Goal: Task Accomplishment & Management: Complete application form

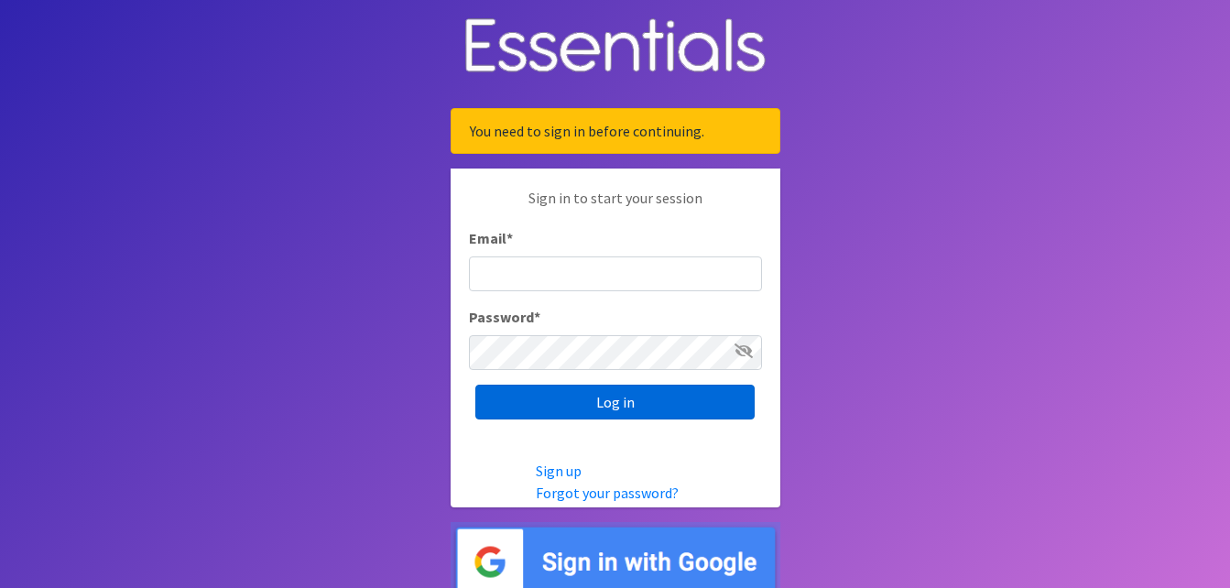
type input "[PERSON_NAME][EMAIL_ADDRESS][PERSON_NAME][DOMAIN_NAME]"
click at [627, 405] on input "Log in" at bounding box center [614, 402] width 279 height 35
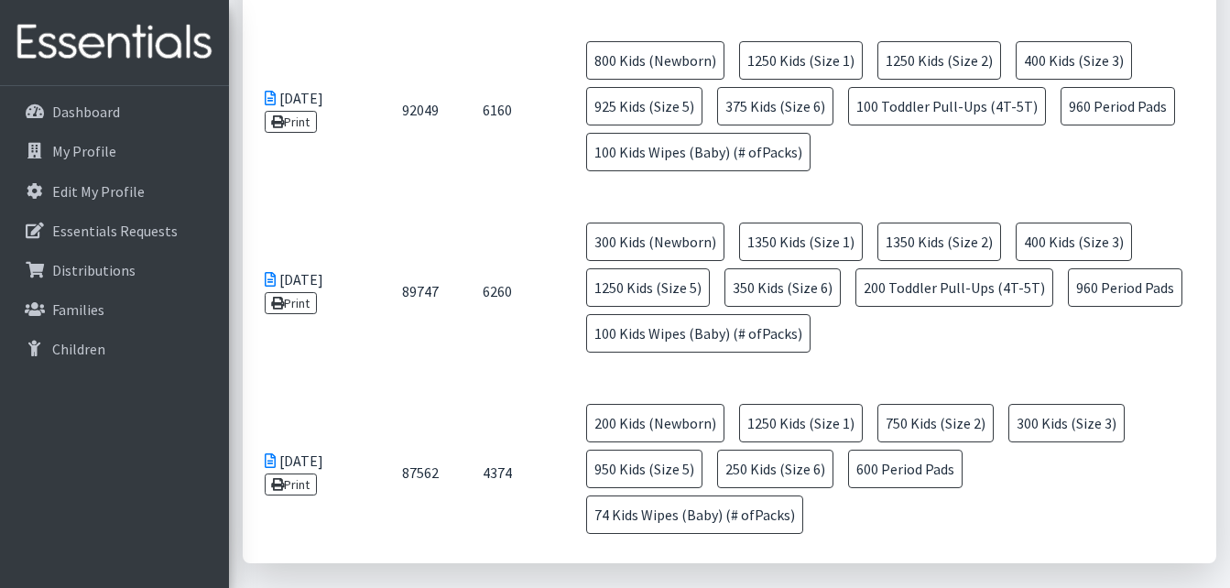
scroll to position [885, 0]
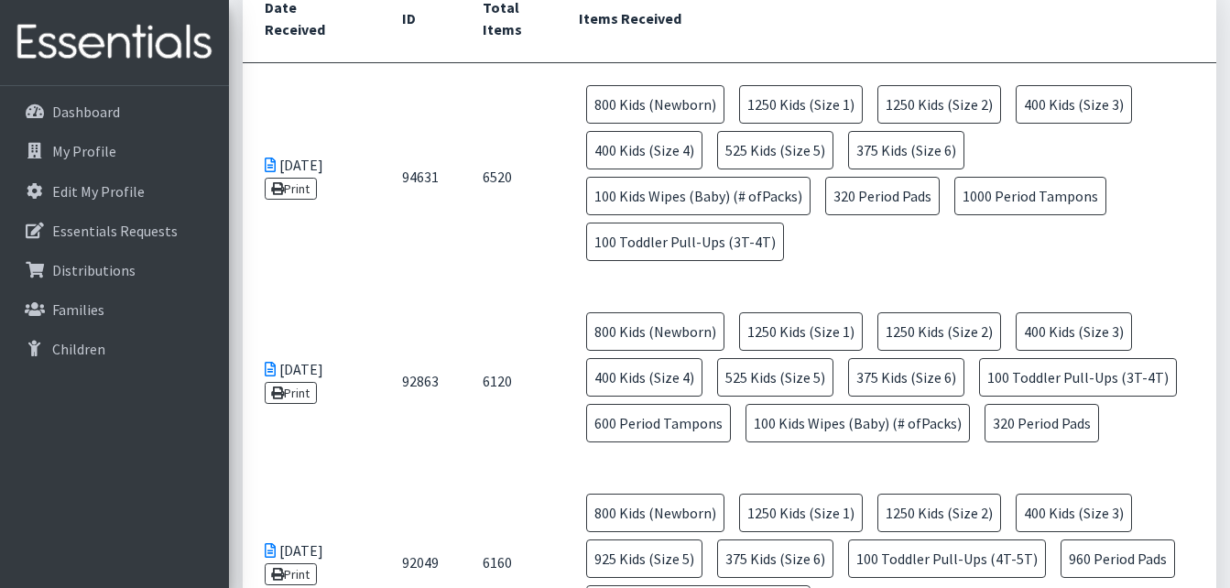
drag, startPoint x: 591, startPoint y: 106, endPoint x: 766, endPoint y: 245, distance: 223.0
click at [766, 245] on td "800 Kids (Newborn) 1250 Kids (Size 1) 1250 Kids (Size 2) 400 Kids (Size 3) 400 …" at bounding box center [886, 176] width 659 height 227
copy td "800 Kids (Newborn) 1250 Kids (Size 1) 1250 Kids (Size 2) 400 Kids (Size 3) 400 …"
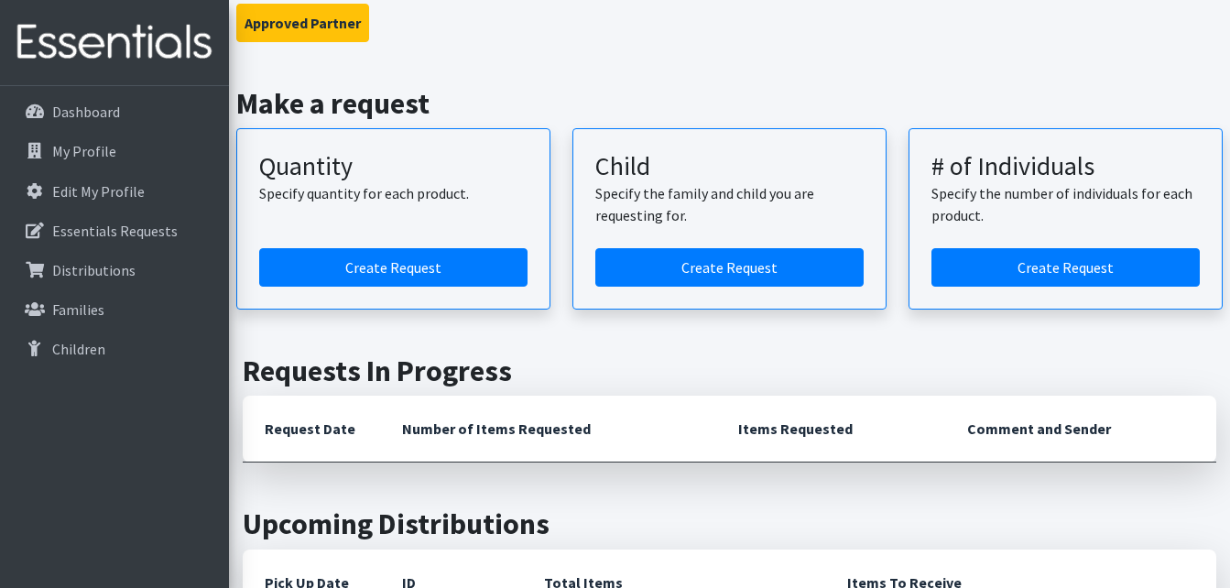
scroll to position [0, 0]
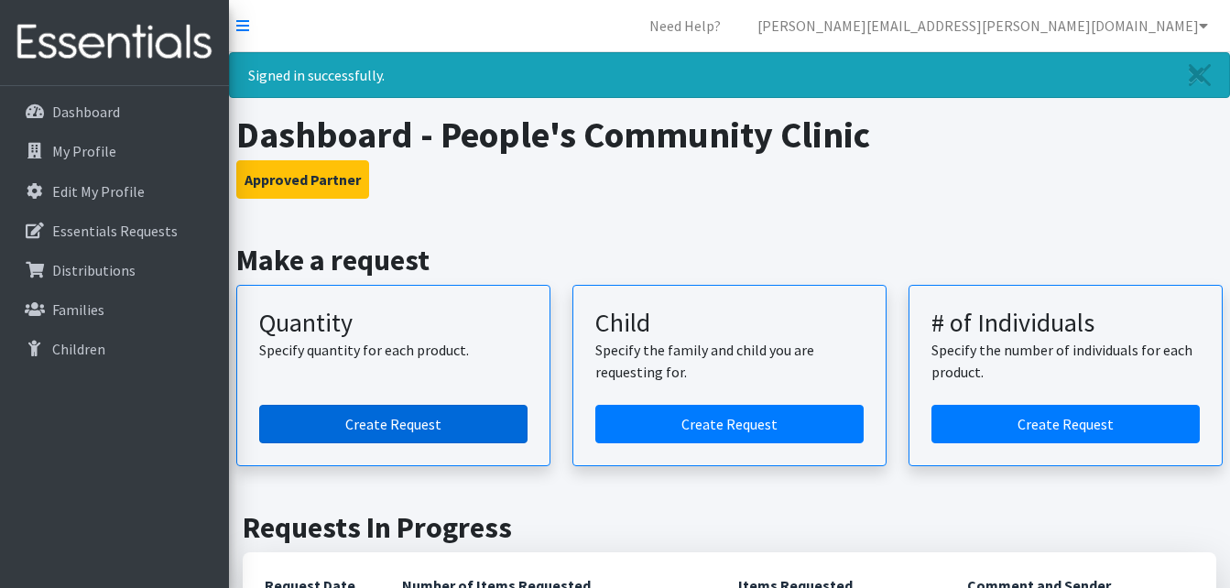
click at [416, 420] on link "Create Request" at bounding box center [393, 424] width 268 height 38
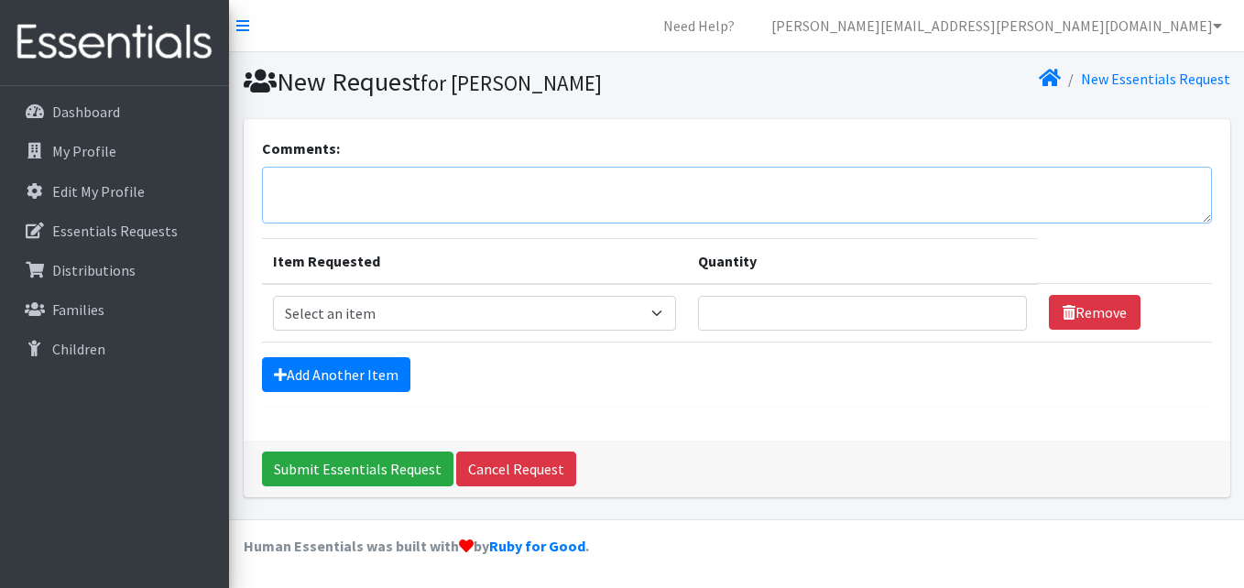
click at [373, 194] on textarea "Comments:" at bounding box center [737, 195] width 950 height 57
paste textarea "800 Kids (Newborn) 1250 Kids (Size 1) 1250 Kids (Size 2) 400 Kids (Size 3) 400 …"
type textarea "September request 2025 800 Kids (Newborn) 1250 Kids (Size 1) 1250 Kids (Size 2)…"
click at [524, 310] on select "Select an item Baby Formula Kids (Newborn) Kids (Preemie) Kids (Size 1) Kids (S…" at bounding box center [474, 313] width 403 height 35
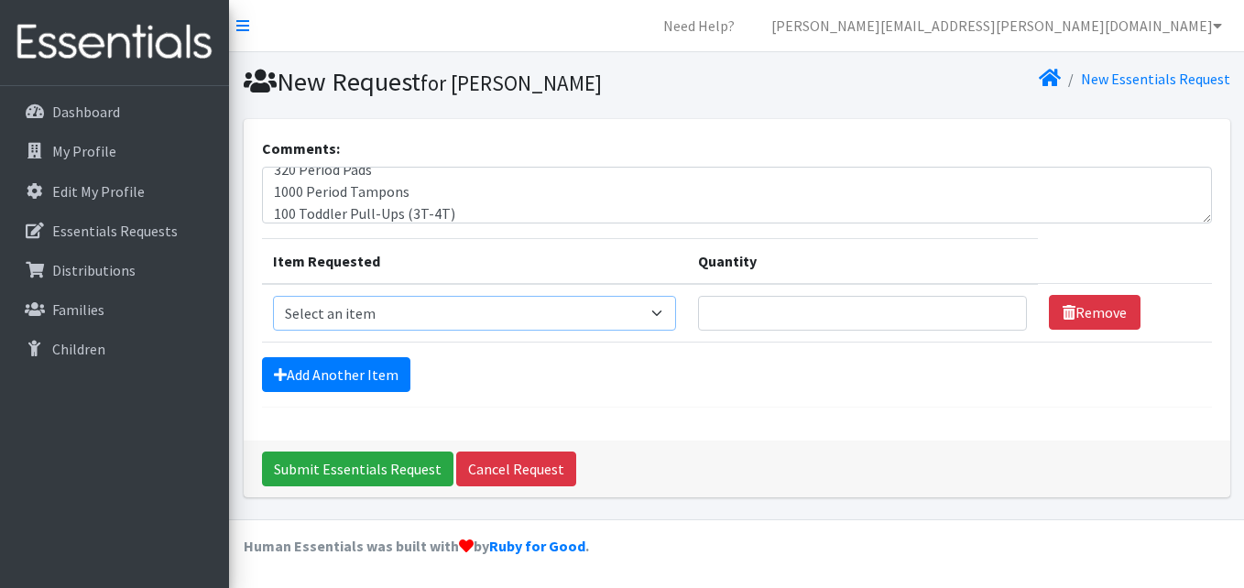
select select "451"
click at [273, 296] on select "Select an item Baby Formula Kids (Newborn) Kids (Preemie) Kids (Size 1) Kids (S…" at bounding box center [474, 313] width 403 height 35
click at [847, 314] on input "Quantity" at bounding box center [862, 313] width 329 height 35
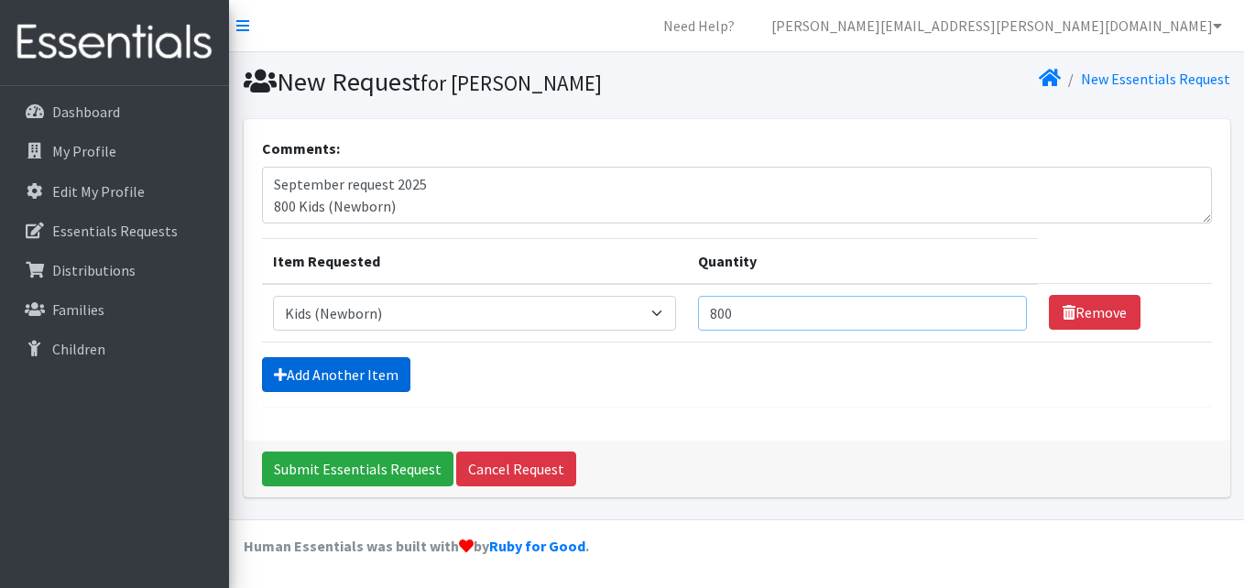
type input "800"
click at [347, 374] on link "Add Another Item" at bounding box center [336, 374] width 148 height 35
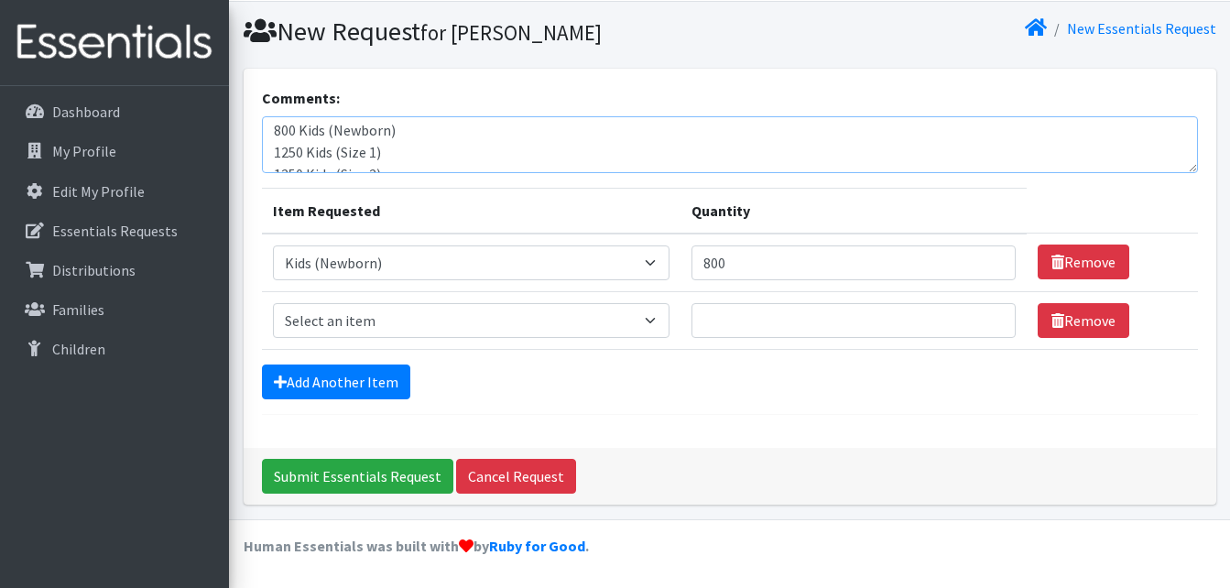
scroll to position [37, 0]
click at [409, 335] on select "Select an item Baby Formula Kids (Newborn) Kids (Preemie) Kids (Size 1) Kids (S…" at bounding box center [471, 320] width 397 height 35
select select "453"
click at [273, 303] on select "Select an item Baby Formula Kids (Newborn) Kids (Preemie) Kids (Size 1) Kids (S…" at bounding box center [471, 320] width 397 height 35
click at [783, 329] on input "Quantity" at bounding box center [853, 320] width 324 height 35
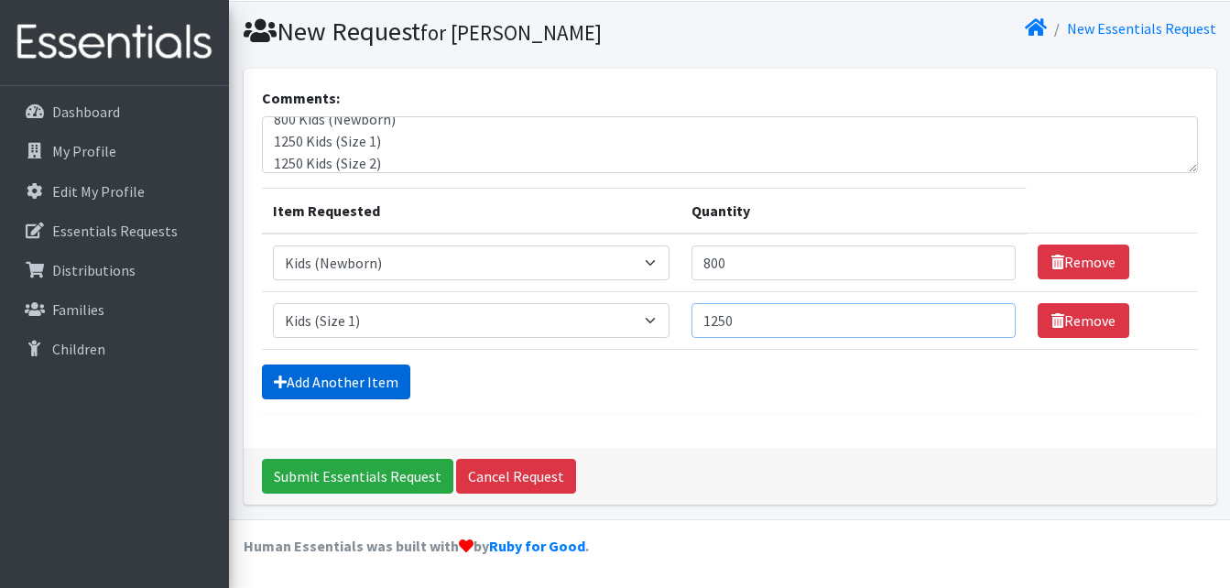
type input "1250"
click at [341, 373] on link "Add Another Item" at bounding box center [336, 381] width 148 height 35
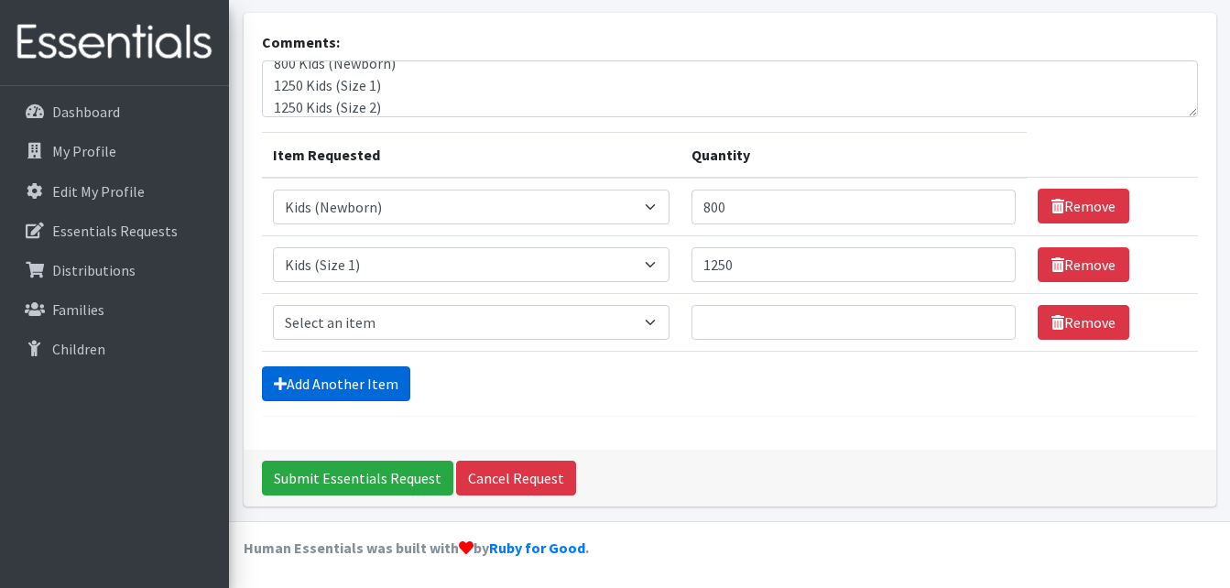
scroll to position [108, 0]
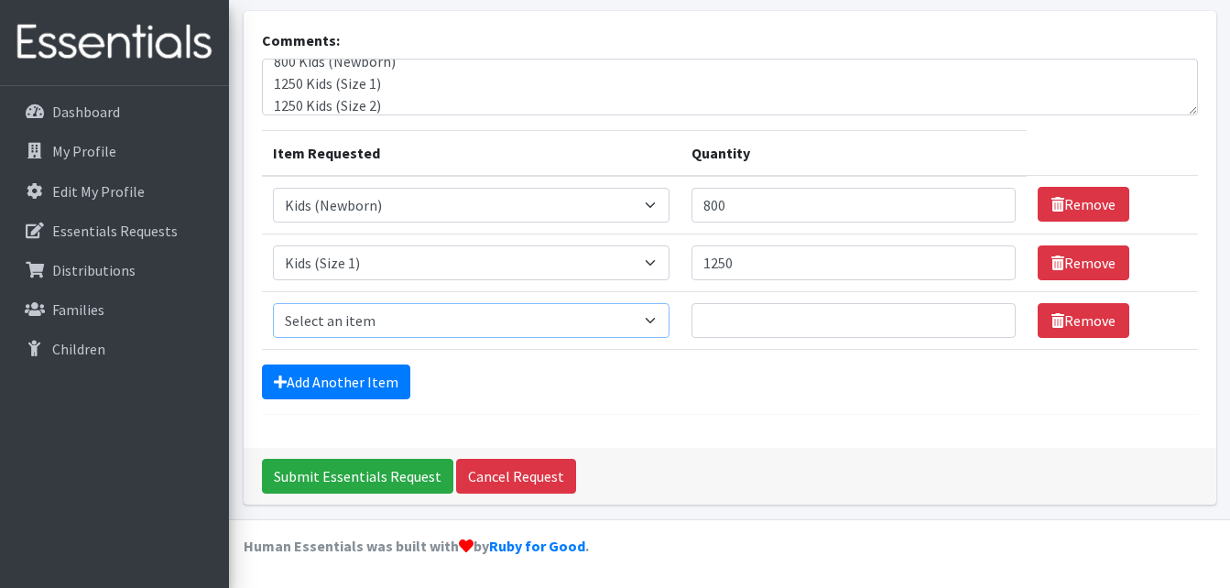
click at [459, 327] on select "Select an item Baby Formula Kids (Newborn) Kids (Preemie) Kids (Size 1) Kids (S…" at bounding box center [471, 320] width 397 height 35
select select "440"
click at [273, 303] on select "Select an item Baby Formula Kids (Newborn) Kids (Preemie) Kids (Size 1) Kids (S…" at bounding box center [471, 320] width 397 height 35
click at [764, 314] on input "Quantity" at bounding box center [853, 320] width 324 height 35
type input "1250"
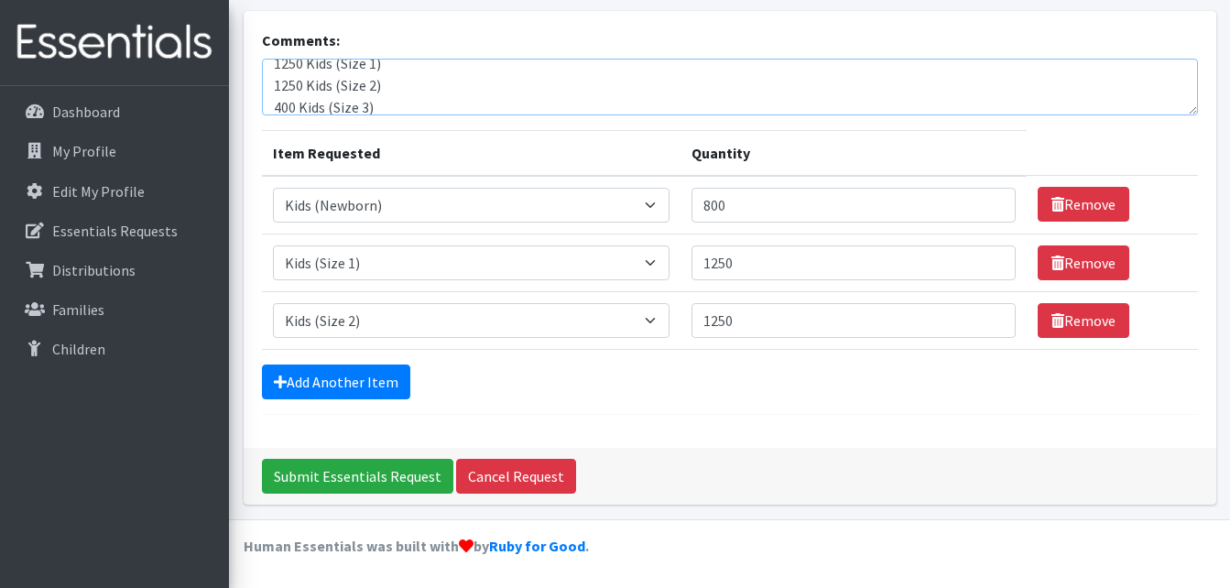
scroll to position [73, 0]
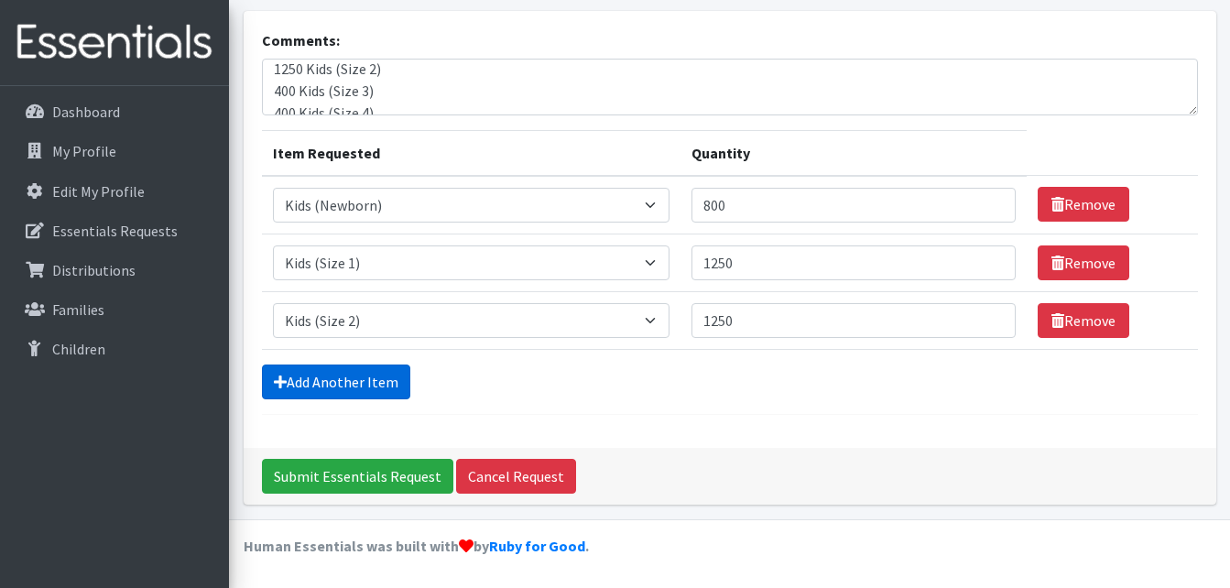
click at [359, 386] on link "Add Another Item" at bounding box center [336, 381] width 148 height 35
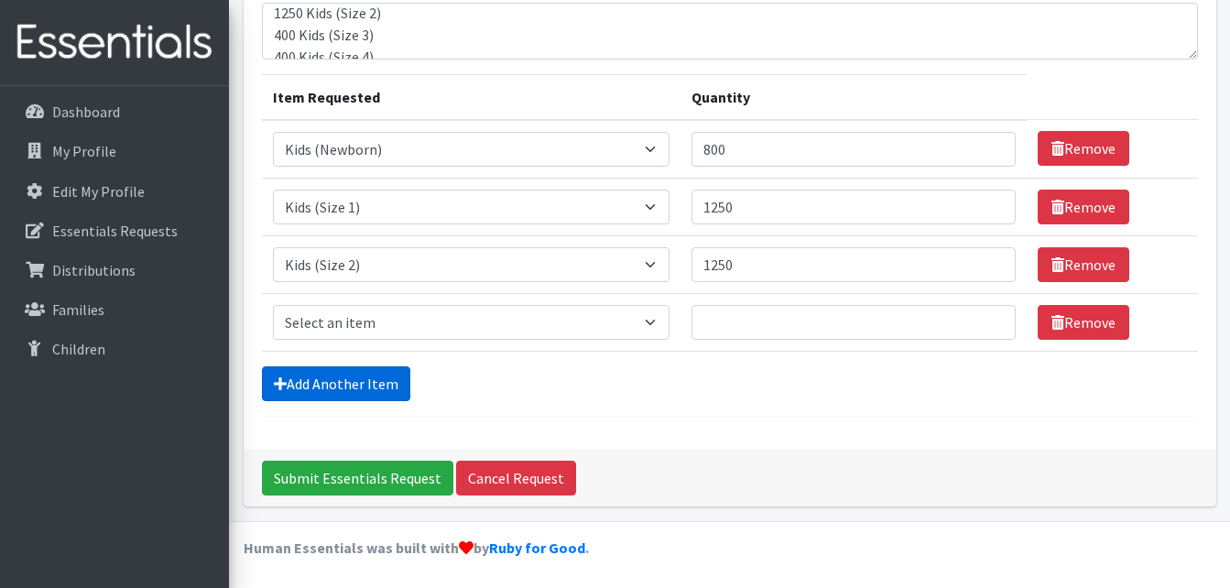
scroll to position [166, 0]
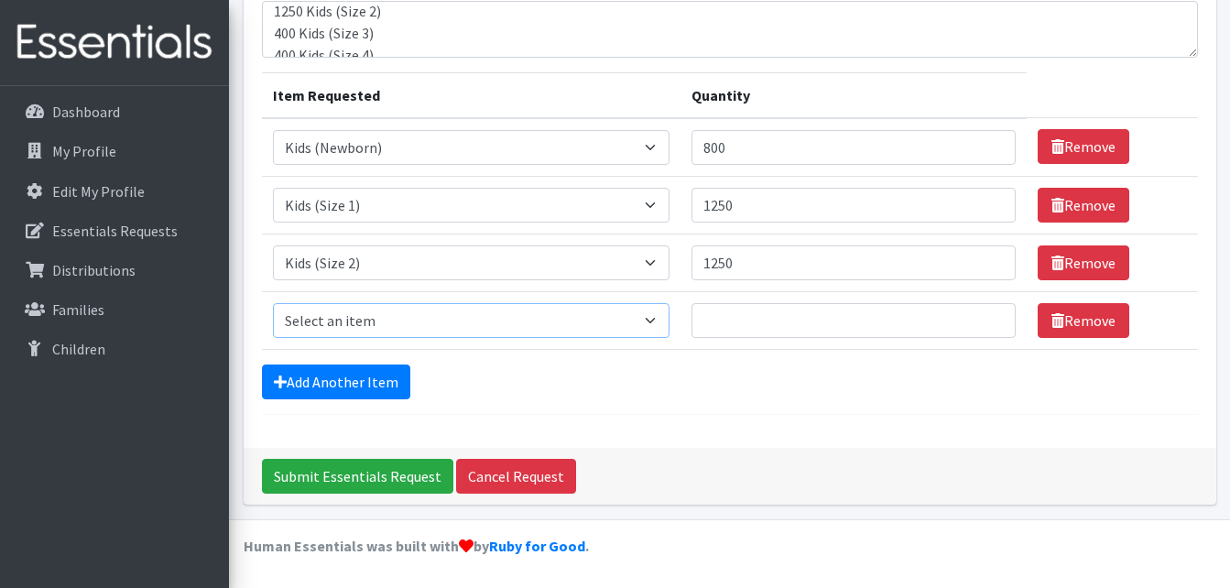
click at [441, 327] on select "Select an item Baby Formula Kids (Newborn) Kids (Preemie) Kids (Size 1) Kids (S…" at bounding box center [471, 320] width 397 height 35
select select "442"
click at [273, 303] on select "Select an item Baby Formula Kids (Newborn) Kids (Preemie) Kids (Size 1) Kids (S…" at bounding box center [471, 320] width 397 height 35
click at [792, 321] on input "Quantity" at bounding box center [853, 320] width 324 height 35
type input "400"
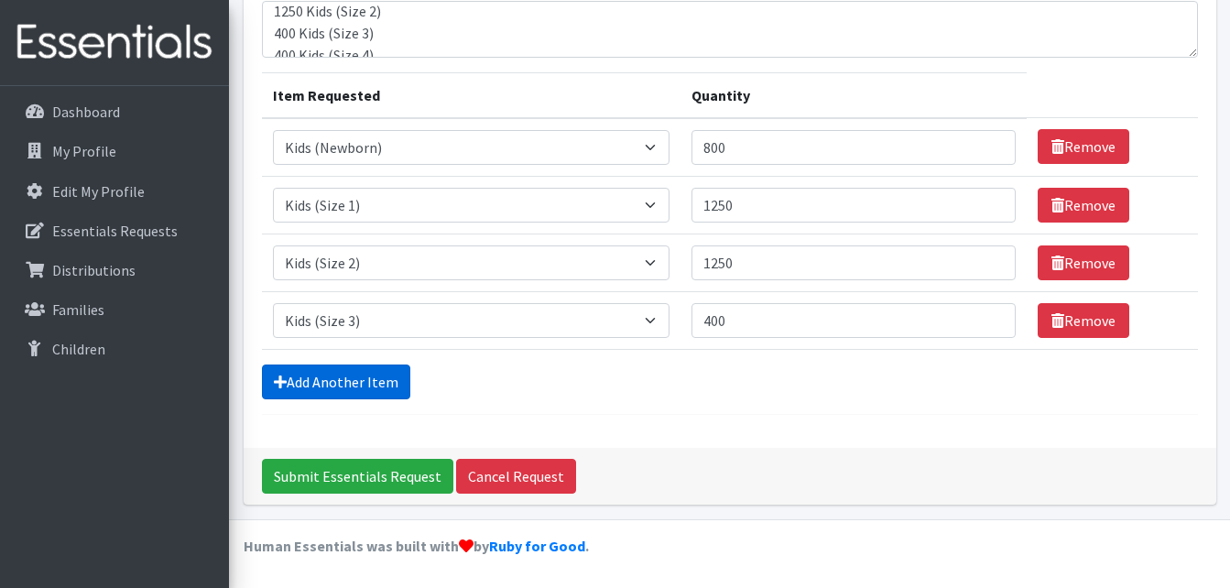
click at [370, 378] on link "Add Another Item" at bounding box center [336, 381] width 148 height 35
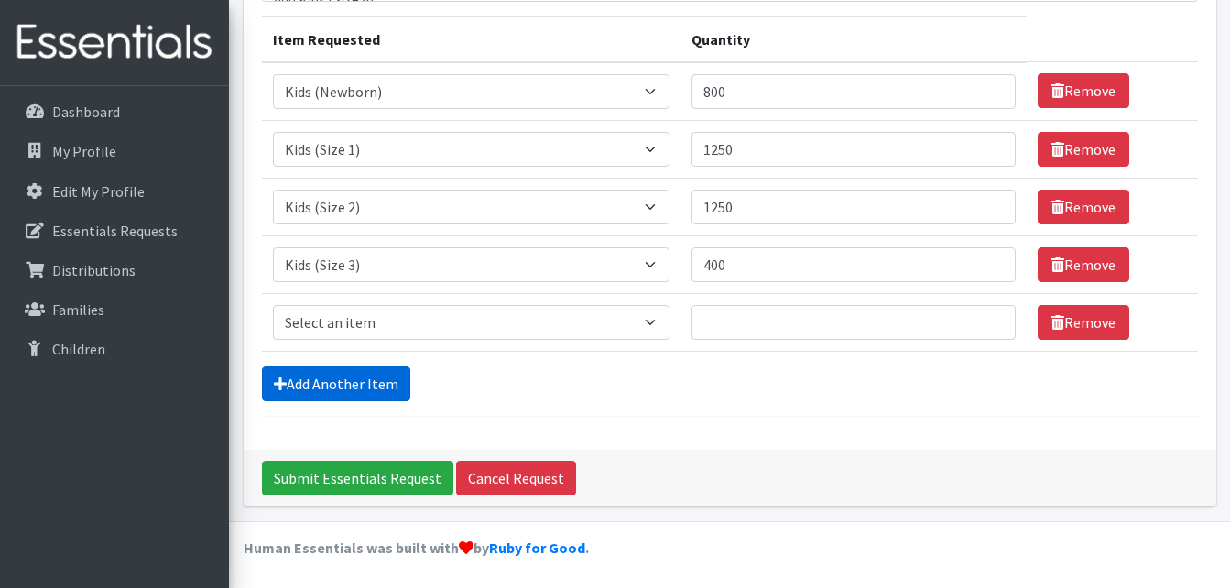
scroll to position [223, 0]
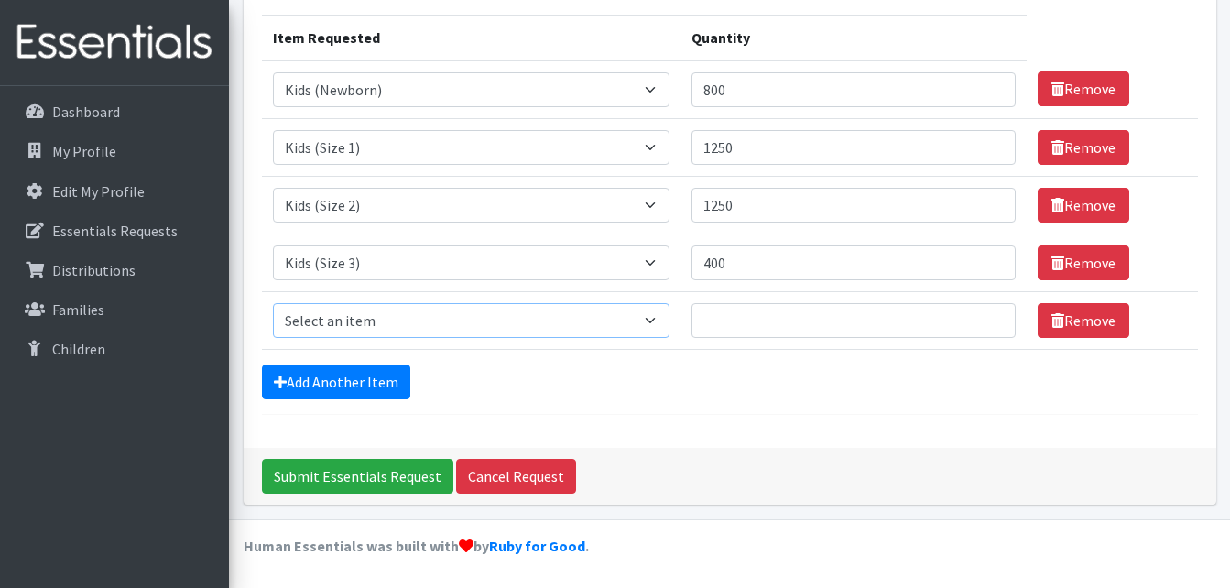
click at [394, 310] on select "Select an item Baby Formula Kids (Newborn) Kids (Preemie) Kids (Size 1) Kids (S…" at bounding box center [471, 320] width 397 height 35
select select "459"
click at [273, 303] on select "Select an item Baby Formula Kids (Newborn) Kids (Preemie) Kids (Size 1) Kids (S…" at bounding box center [471, 320] width 397 height 35
click at [792, 327] on input "Quantity" at bounding box center [853, 320] width 324 height 35
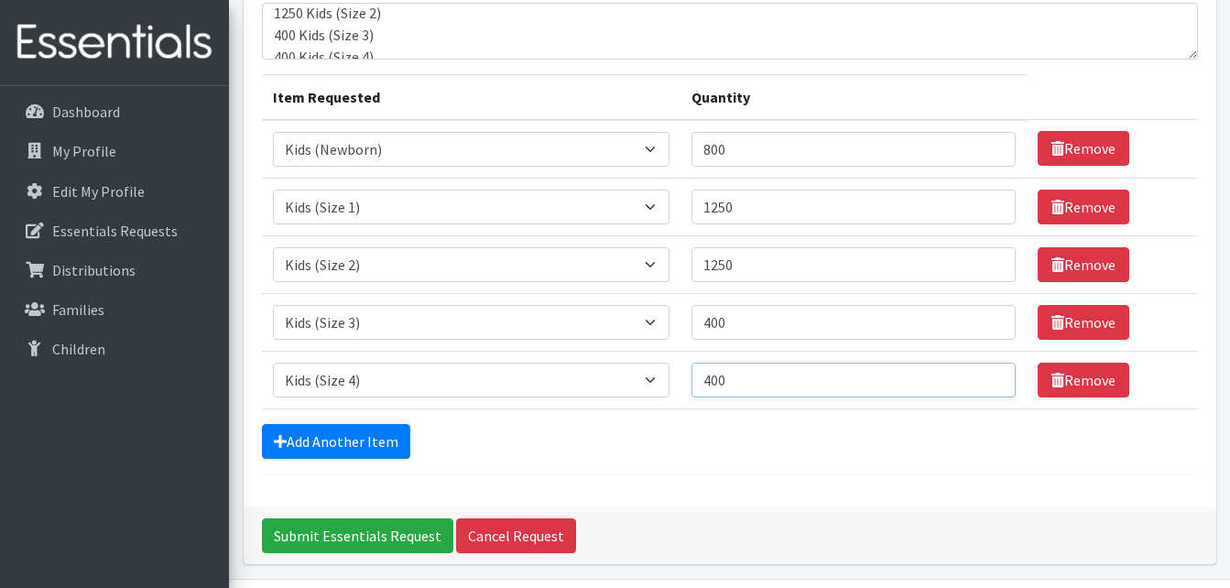
scroll to position [132, 0]
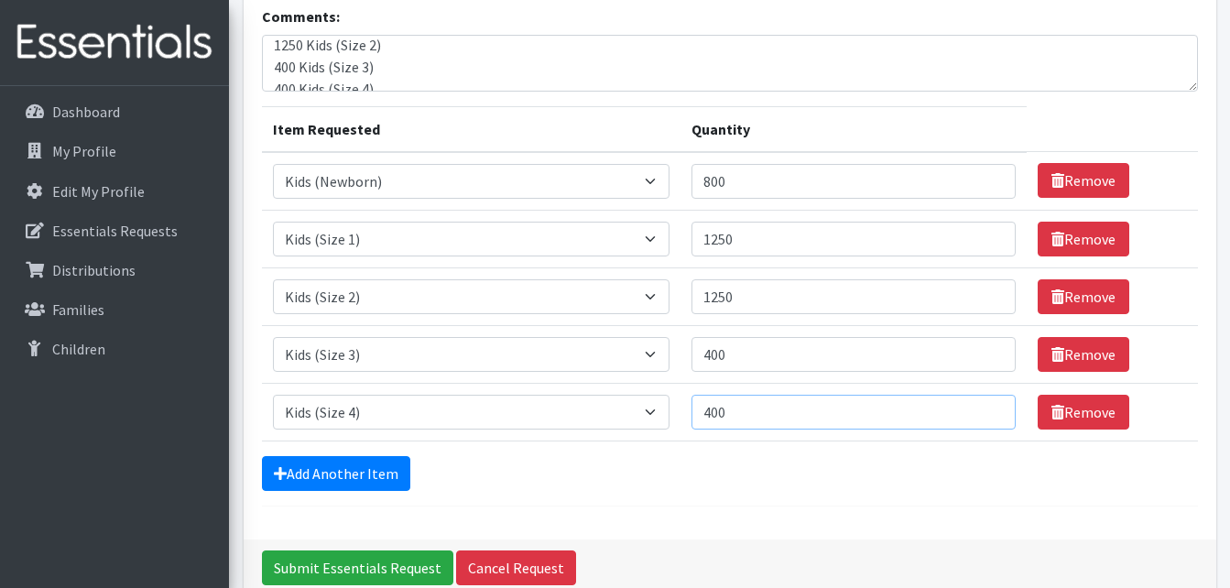
type input "400"
click at [359, 468] on link "Add Another Item" at bounding box center [336, 473] width 148 height 35
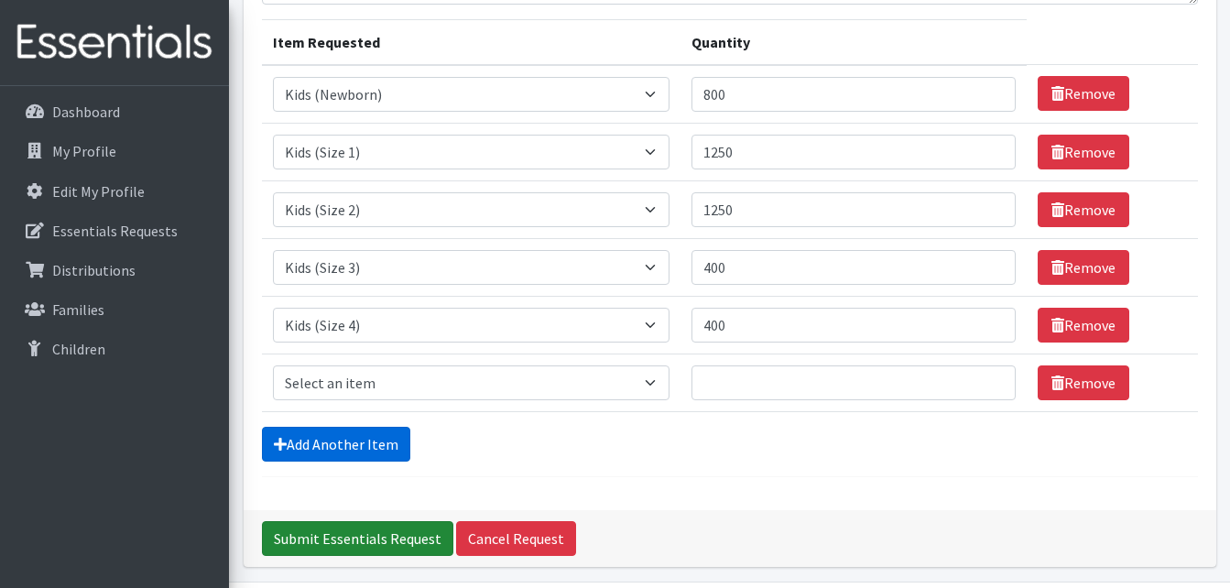
scroll to position [281, 0]
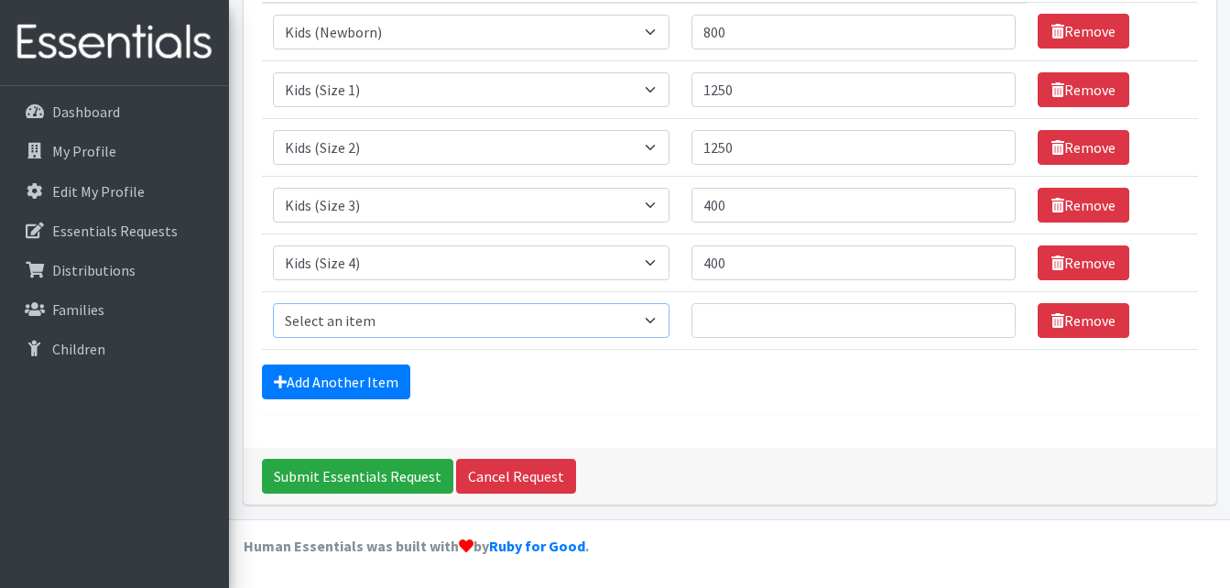
click at [412, 321] on select "Select an item Baby Formula Kids (Newborn) Kids (Preemie) Kids (Size 1) Kids (S…" at bounding box center [471, 320] width 397 height 35
select select "460"
click at [273, 303] on select "Select an item Baby Formula Kids (Newborn) Kids (Preemie) Kids (Size 1) Kids (S…" at bounding box center [471, 320] width 397 height 35
click at [778, 323] on input "Quantity" at bounding box center [853, 320] width 324 height 35
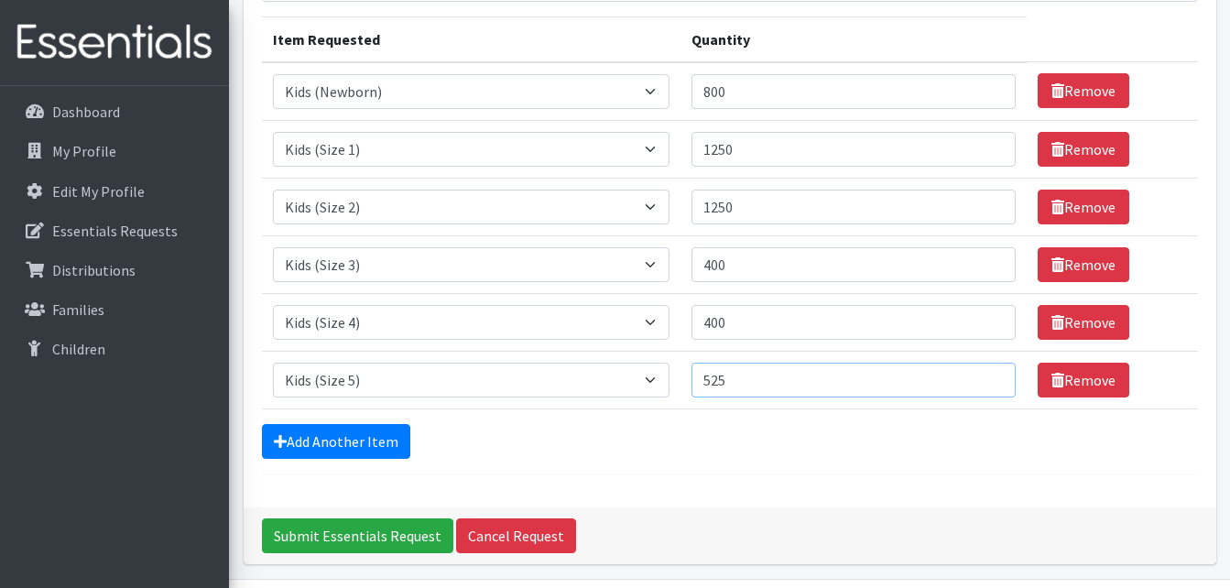
scroll to position [98, 0]
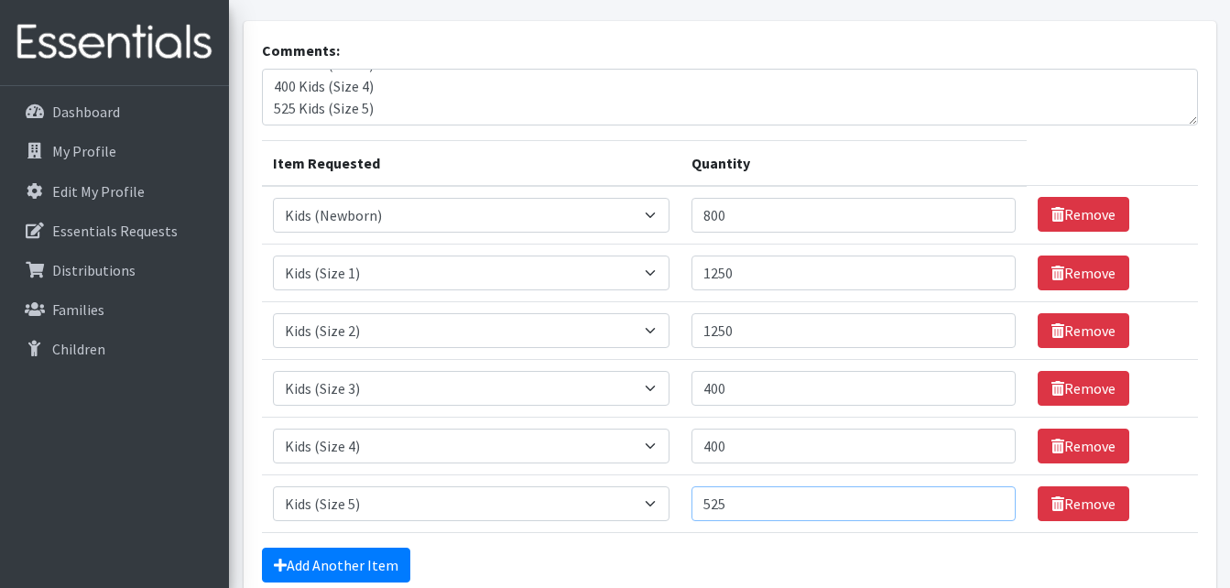
type input "525"
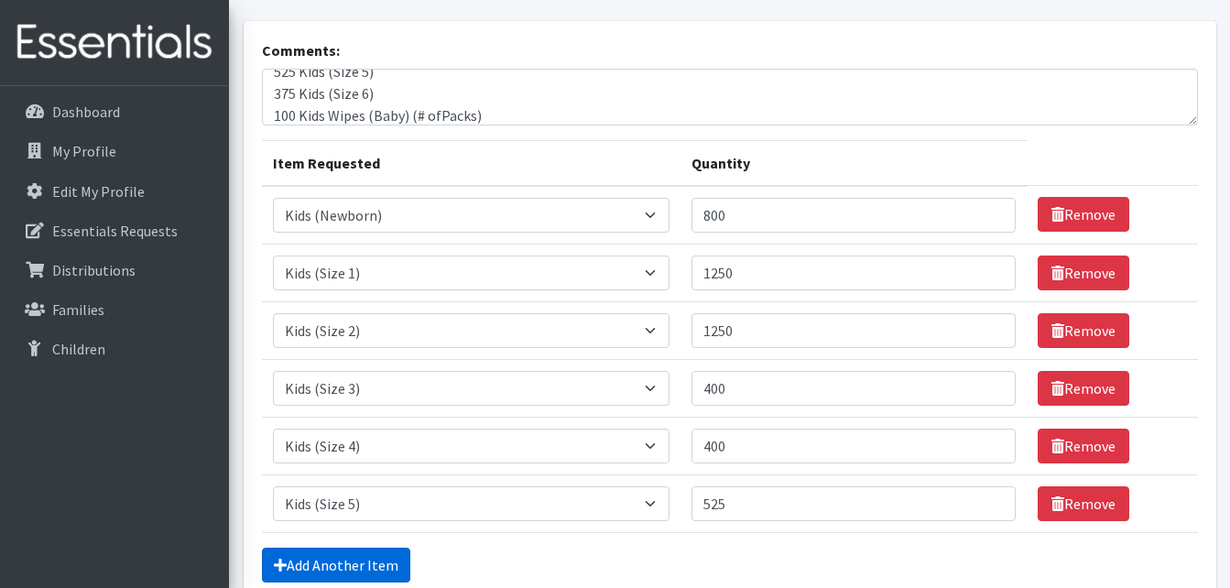
click at [382, 570] on link "Add Another Item" at bounding box center [336, 565] width 148 height 35
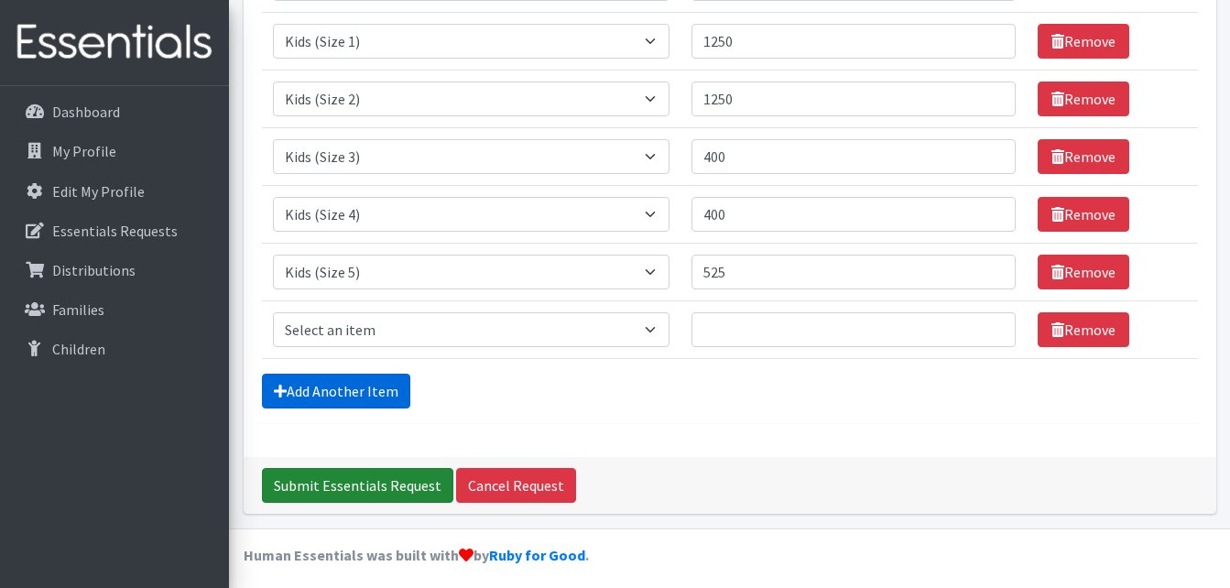
scroll to position [339, 0]
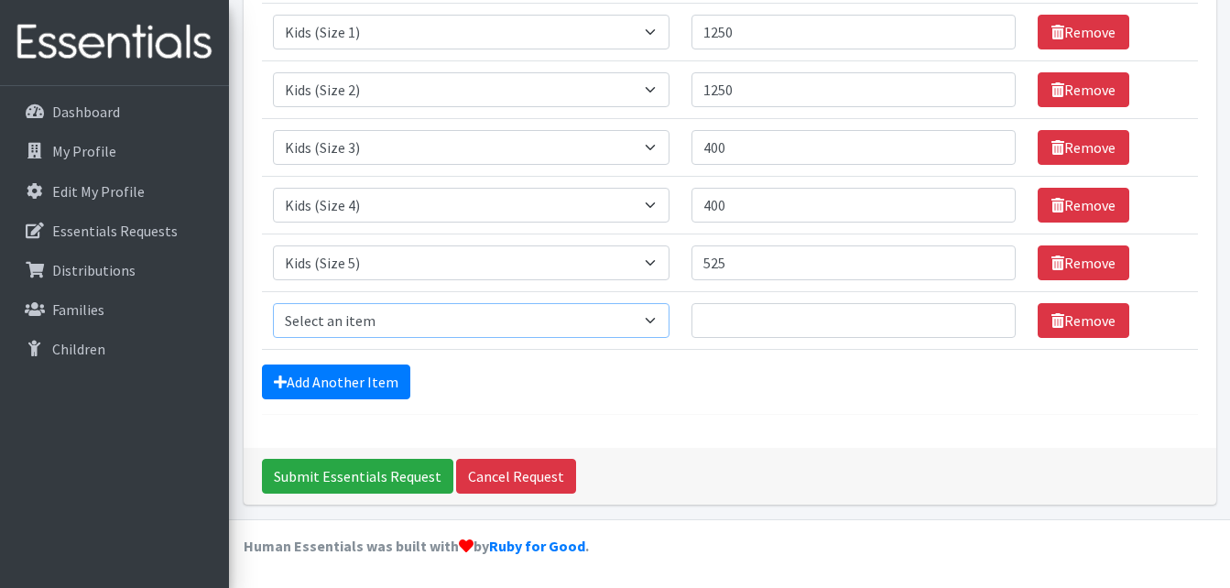
click at [407, 321] on select "Select an item Baby Formula Kids (Newborn) Kids (Preemie) Kids (Size 1) Kids (S…" at bounding box center [471, 320] width 397 height 35
select select "462"
click at [273, 303] on select "Select an item Baby Formula Kids (Newborn) Kids (Preemie) Kids (Size 1) Kids (S…" at bounding box center [471, 320] width 397 height 35
click at [740, 314] on input "Quantity" at bounding box center [853, 320] width 324 height 35
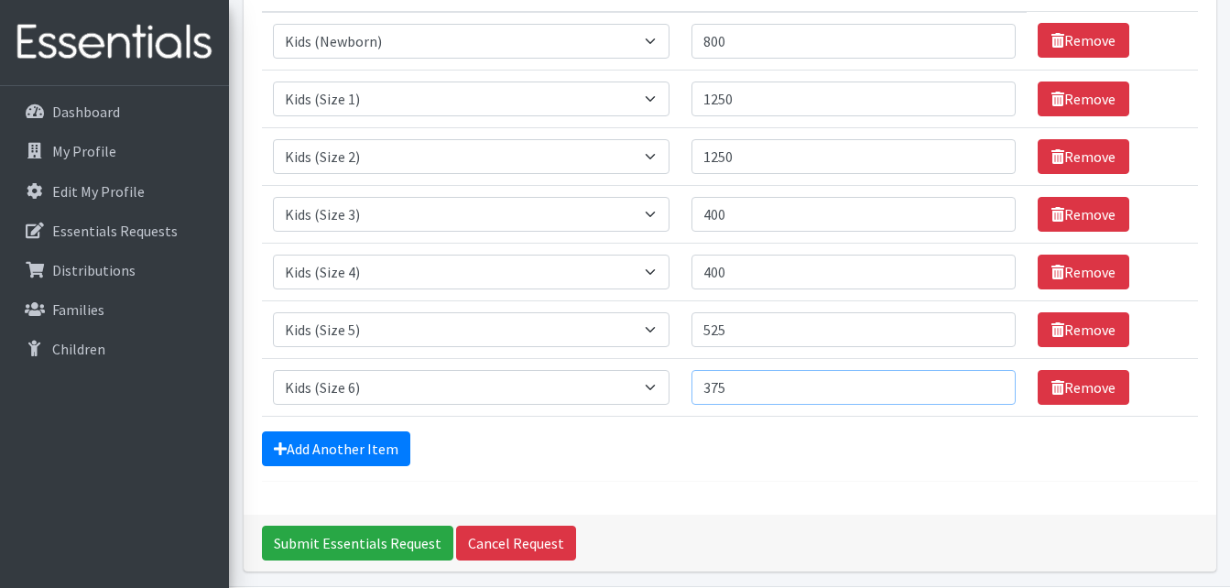
scroll to position [156, 0]
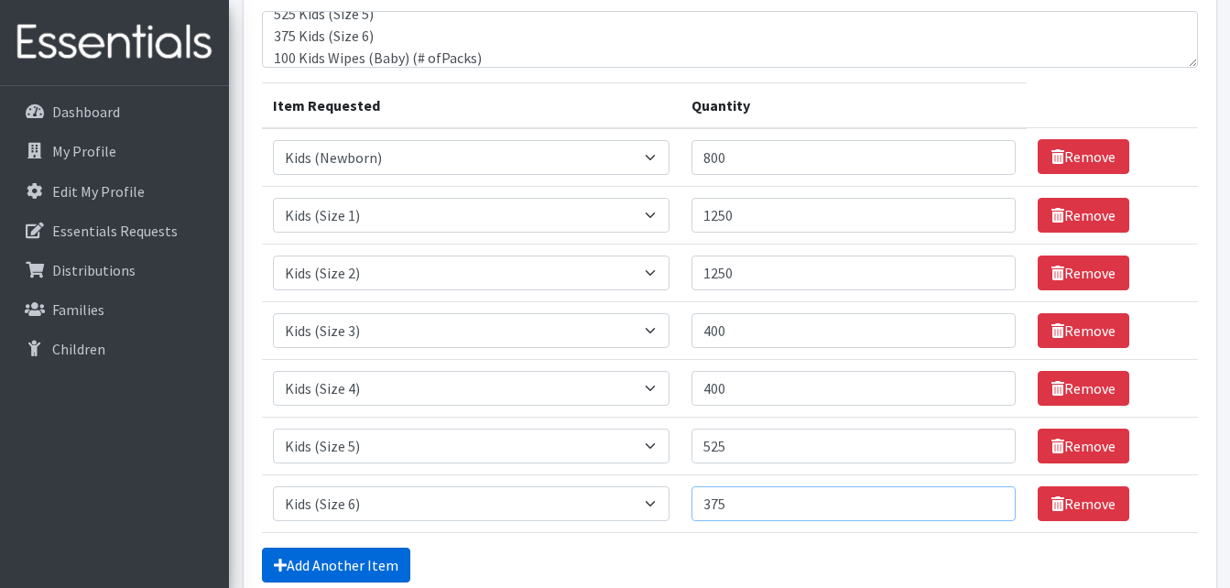
type input "375"
click at [356, 560] on link "Add Another Item" at bounding box center [336, 565] width 148 height 35
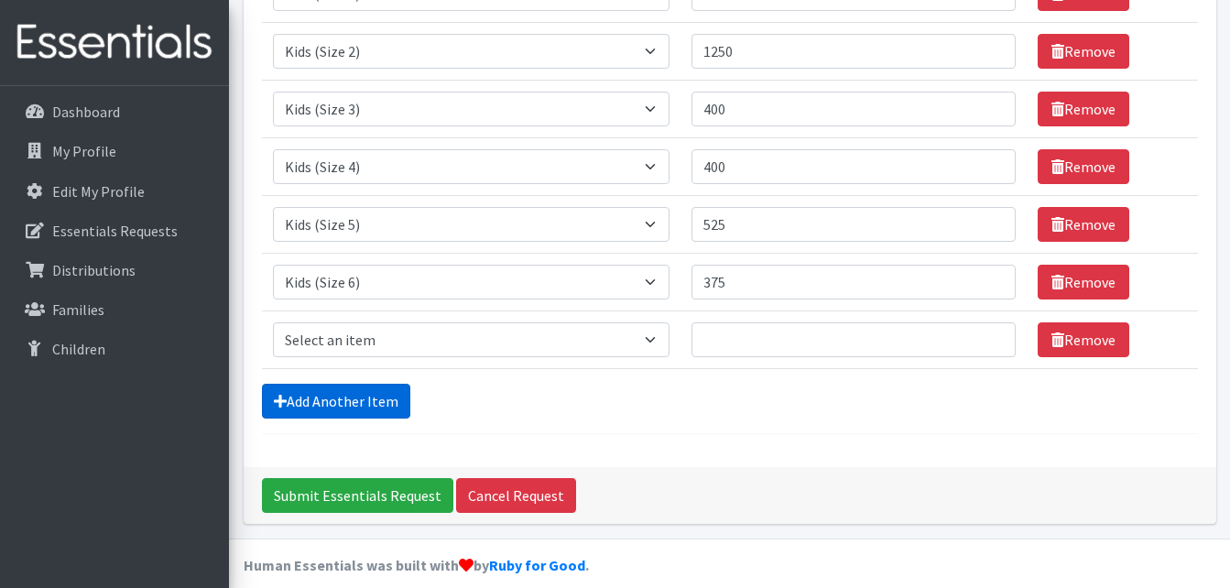
scroll to position [397, 0]
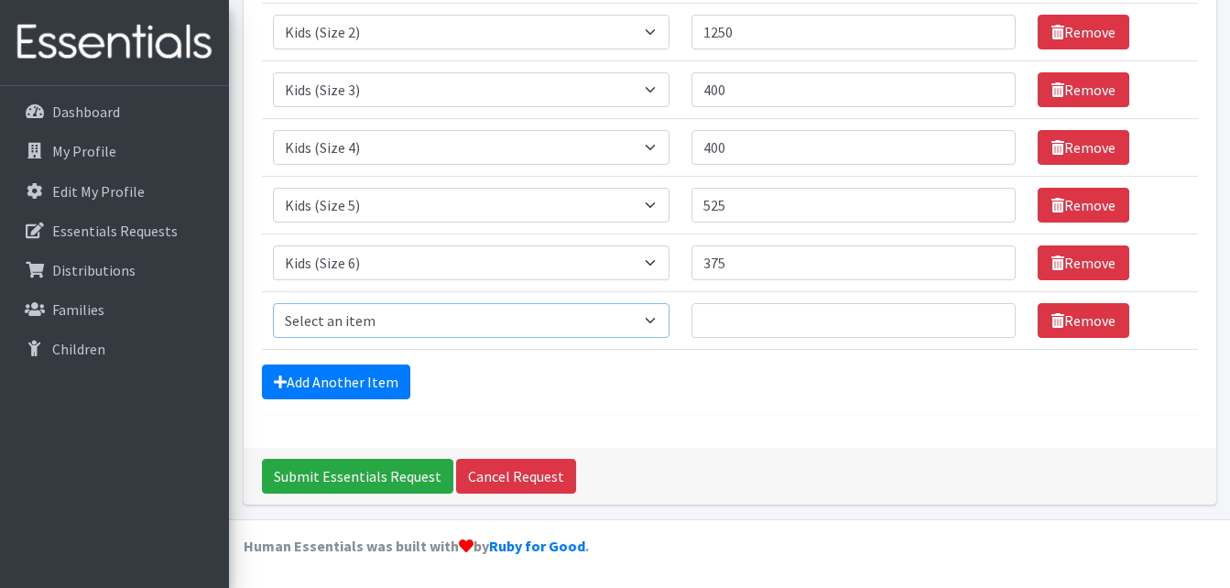
click at [401, 322] on select "Select an item Baby Formula Kids (Newborn) Kids (Preemie) Kids (Size 1) Kids (S…" at bounding box center [471, 320] width 397 height 35
select select "434"
click at [273, 303] on select "Select an item Baby Formula Kids (Newborn) Kids (Preemie) Kids (Size 1) Kids (S…" at bounding box center [471, 320] width 397 height 35
click at [774, 320] on input "Quantity" at bounding box center [853, 320] width 324 height 35
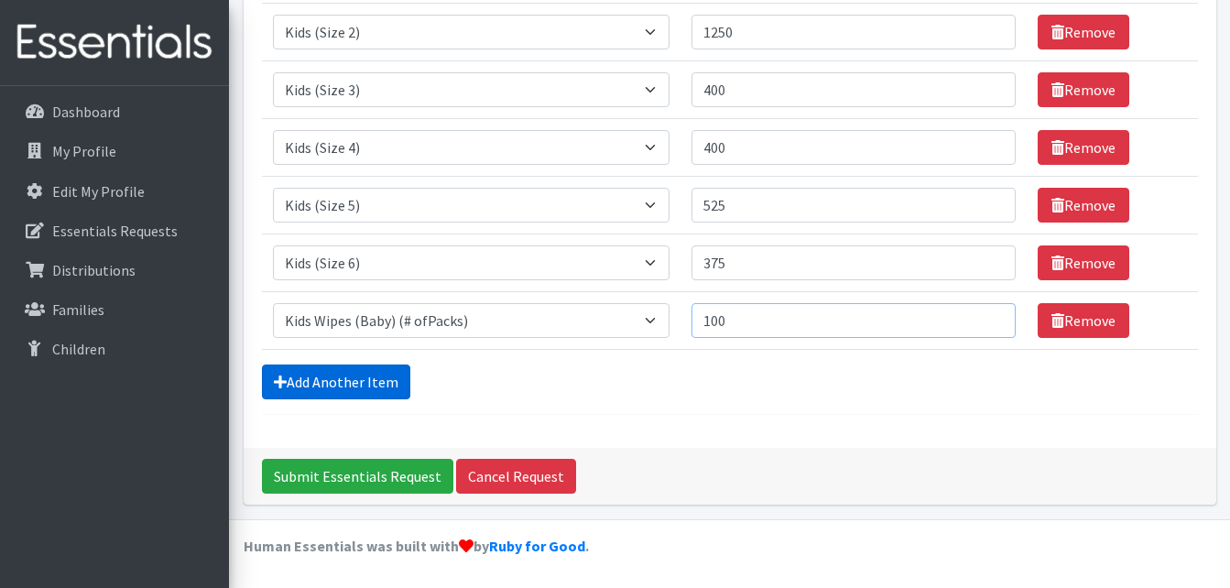
type input "100"
click at [371, 379] on link "Add Another Item" at bounding box center [336, 381] width 148 height 35
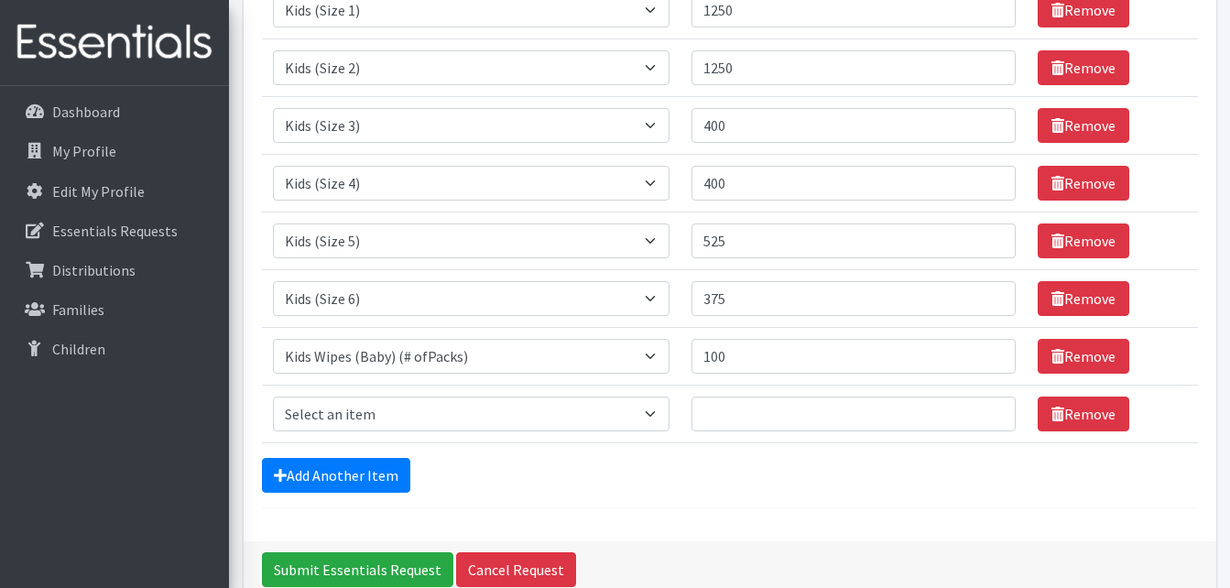
scroll to position [363, 0]
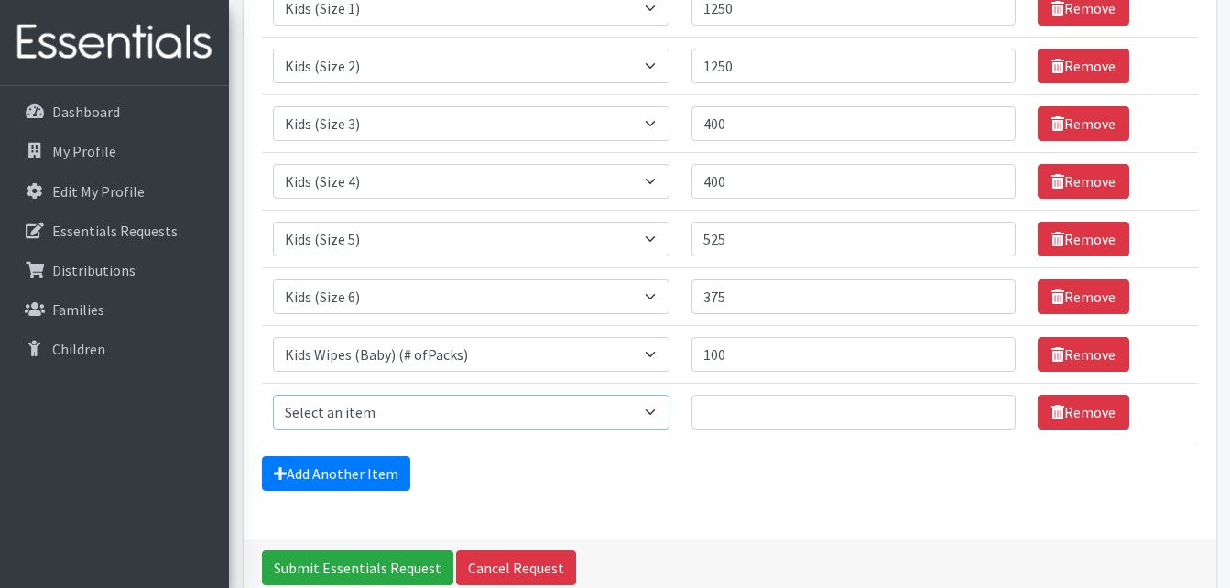
click at [418, 406] on select "Select an item Baby Formula Kids (Newborn) Kids (Preemie) Kids (Size 1) Kids (S…" at bounding box center [471, 412] width 397 height 35
select select "1534"
click at [273, 395] on select "Select an item Baby Formula Kids (Newborn) Kids (Preemie) Kids (Size 1) Kids (S…" at bounding box center [471, 412] width 397 height 35
click at [770, 417] on input "Quantity" at bounding box center [853, 412] width 324 height 35
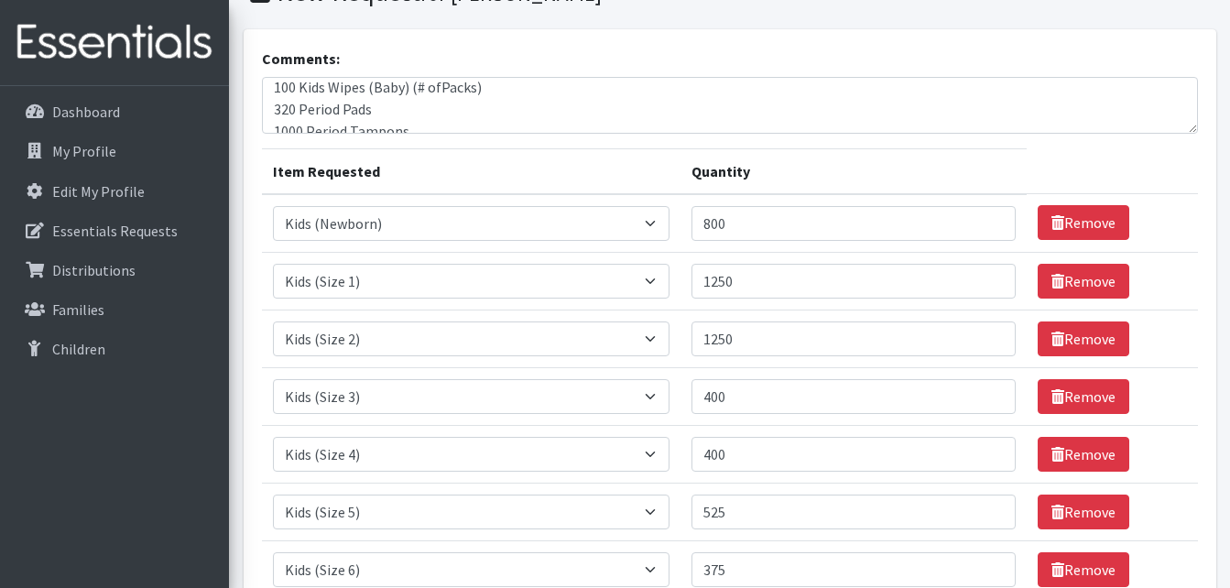
scroll to position [88, 0]
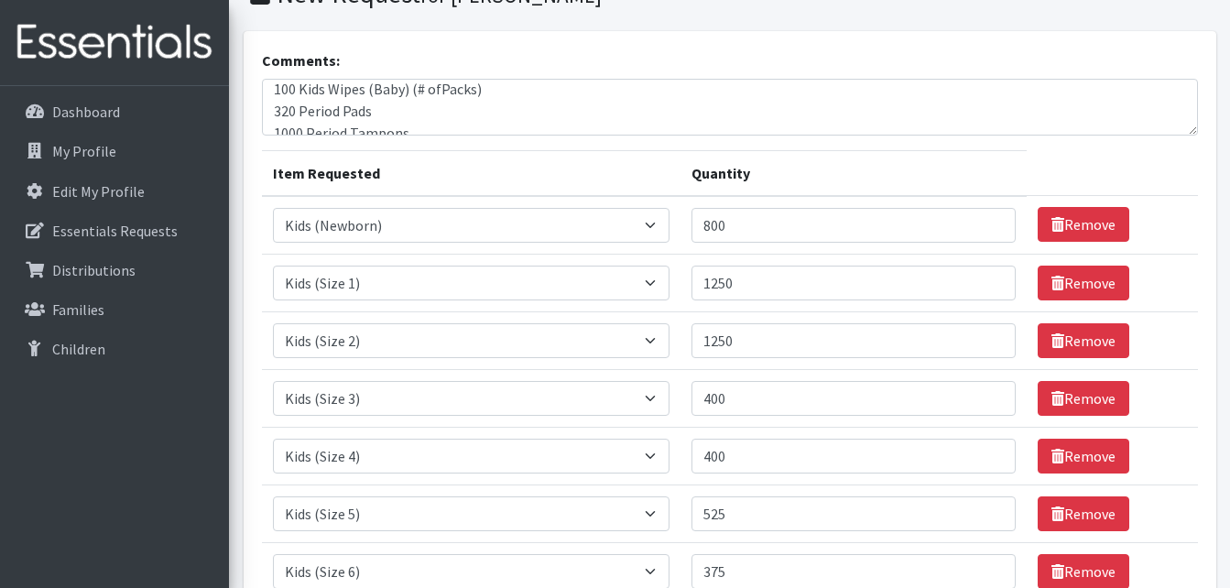
type input "320"
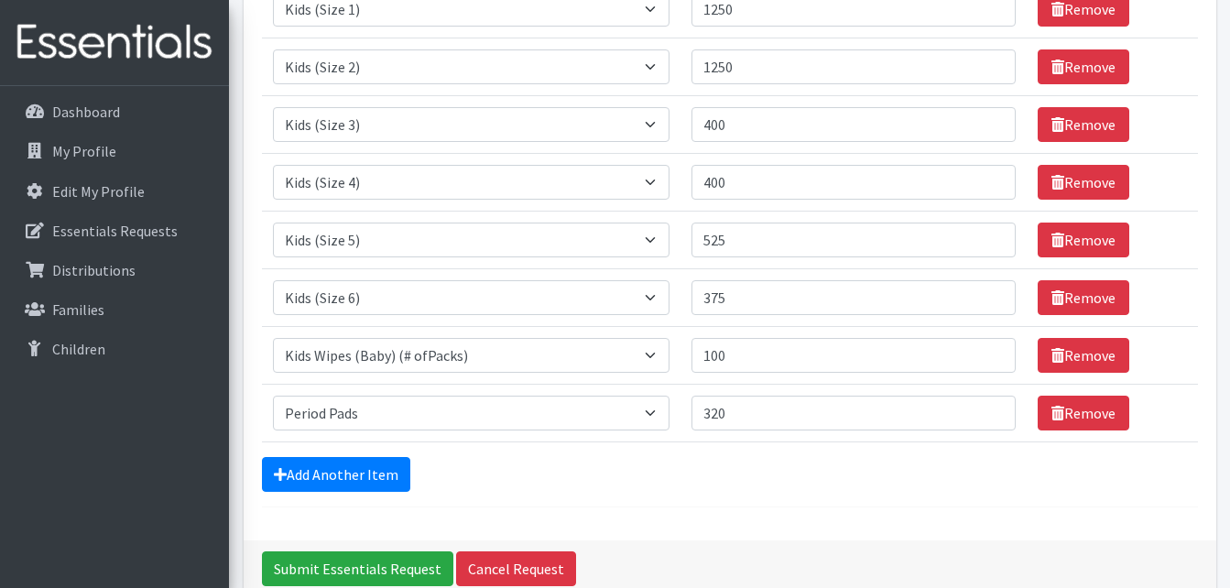
scroll to position [363, 0]
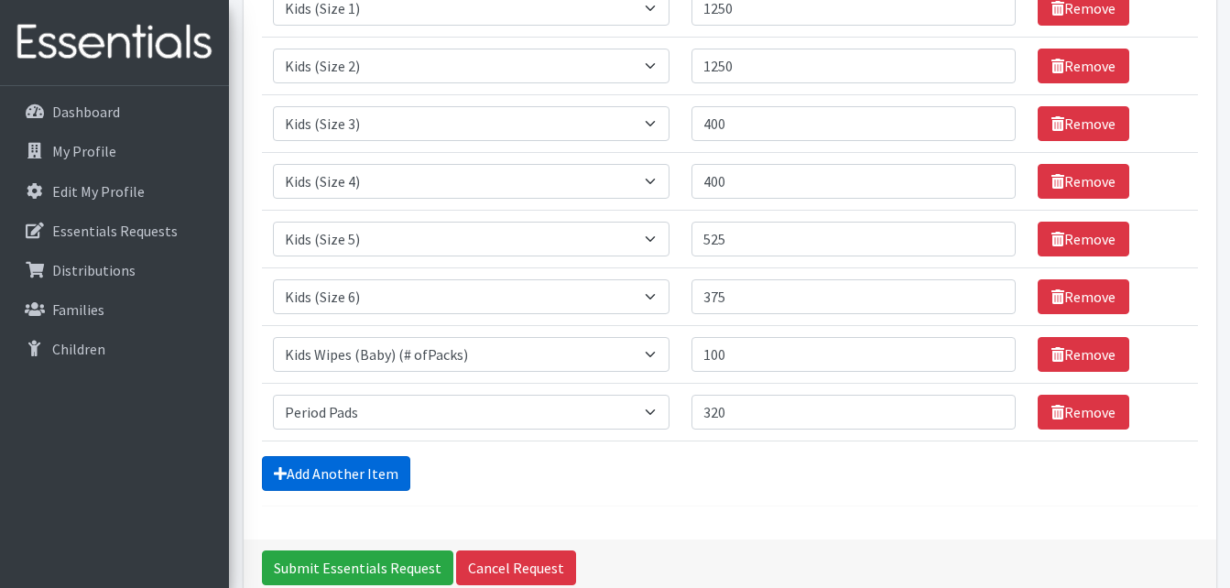
click at [327, 481] on link "Add Another Item" at bounding box center [336, 473] width 148 height 35
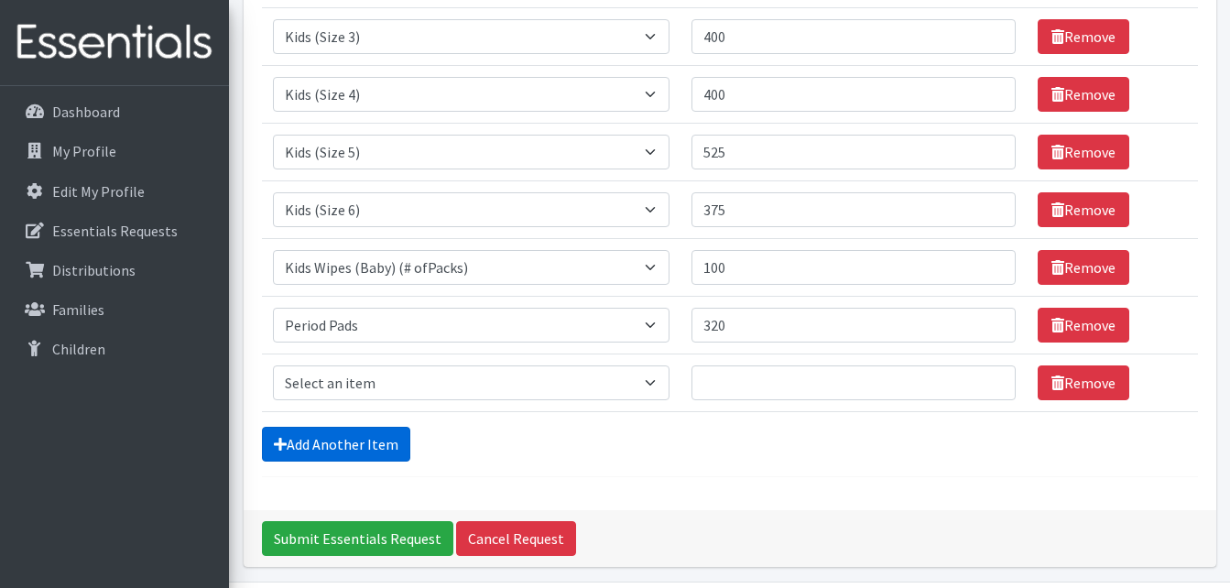
scroll to position [512, 0]
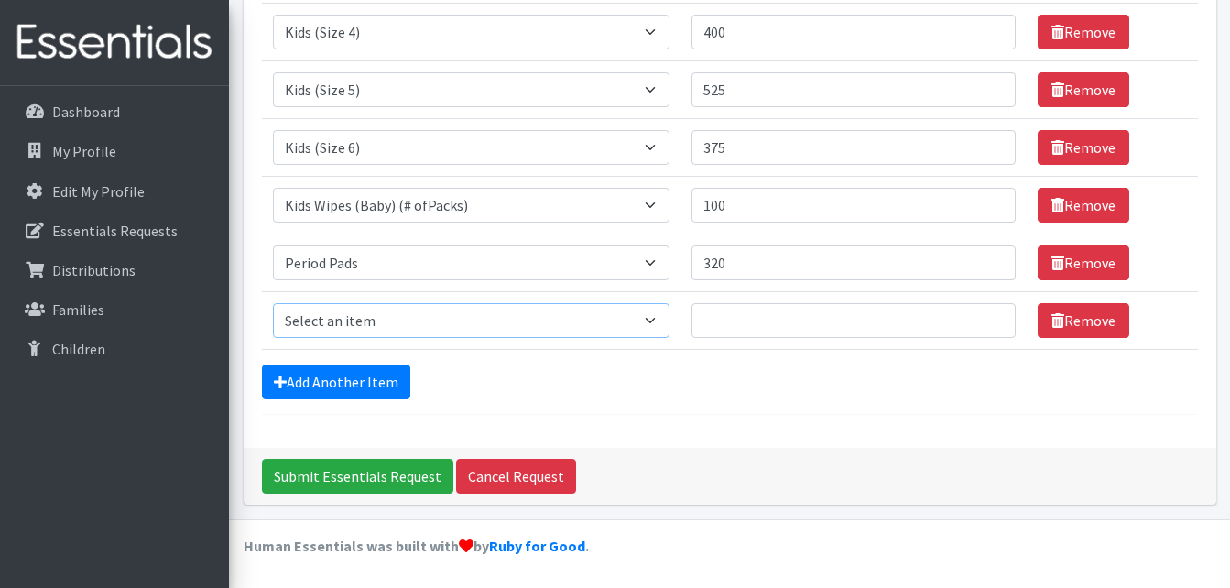
click at [364, 319] on select "Select an item Baby Formula Kids (Newborn) Kids (Preemie) Kids (Size 1) Kids (S…" at bounding box center [471, 320] width 397 height 35
select select "1536"
click at [273, 303] on select "Select an item Baby Formula Kids (Newborn) Kids (Preemie) Kids (Size 1) Kids (S…" at bounding box center [471, 320] width 397 height 35
click at [740, 327] on input "Quantity" at bounding box center [853, 320] width 324 height 35
type input "1000"
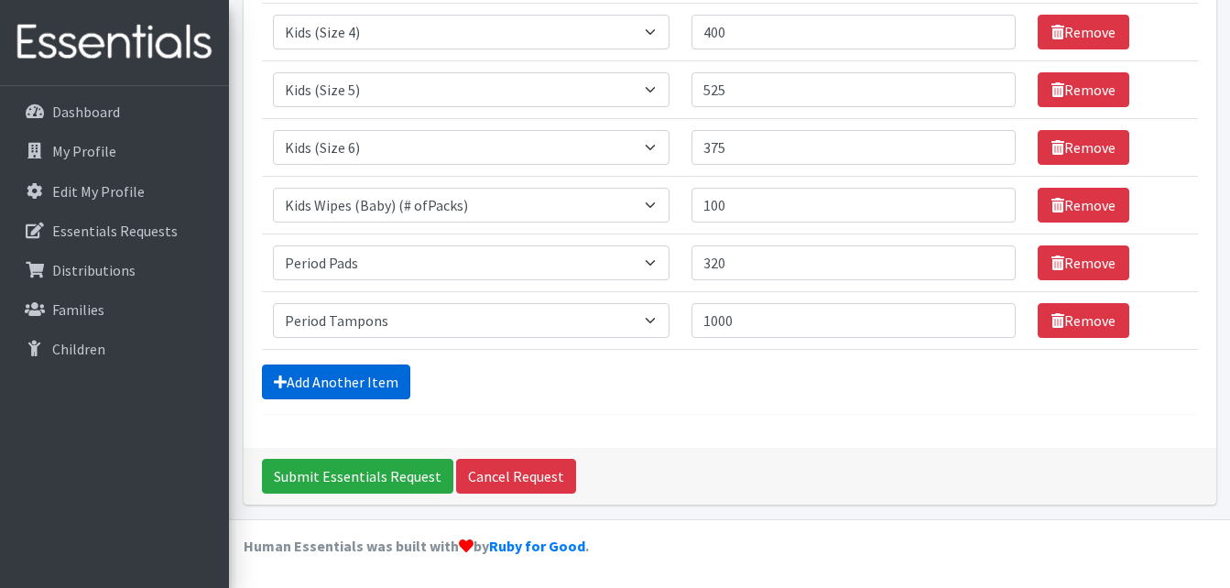
click at [361, 377] on link "Add Another Item" at bounding box center [336, 381] width 148 height 35
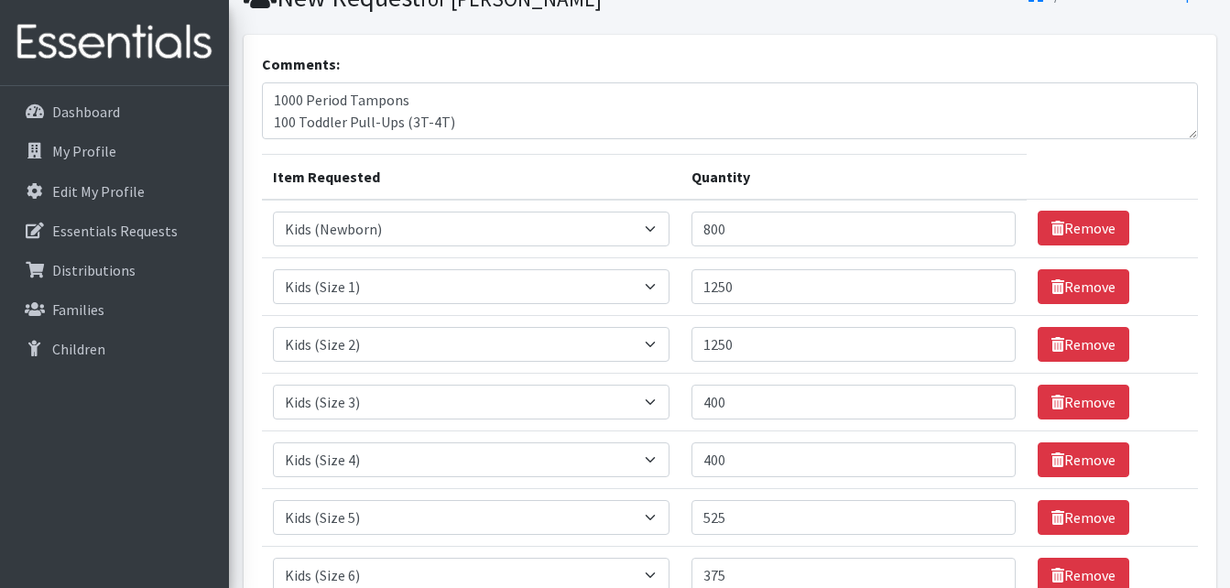
scroll to position [386, 0]
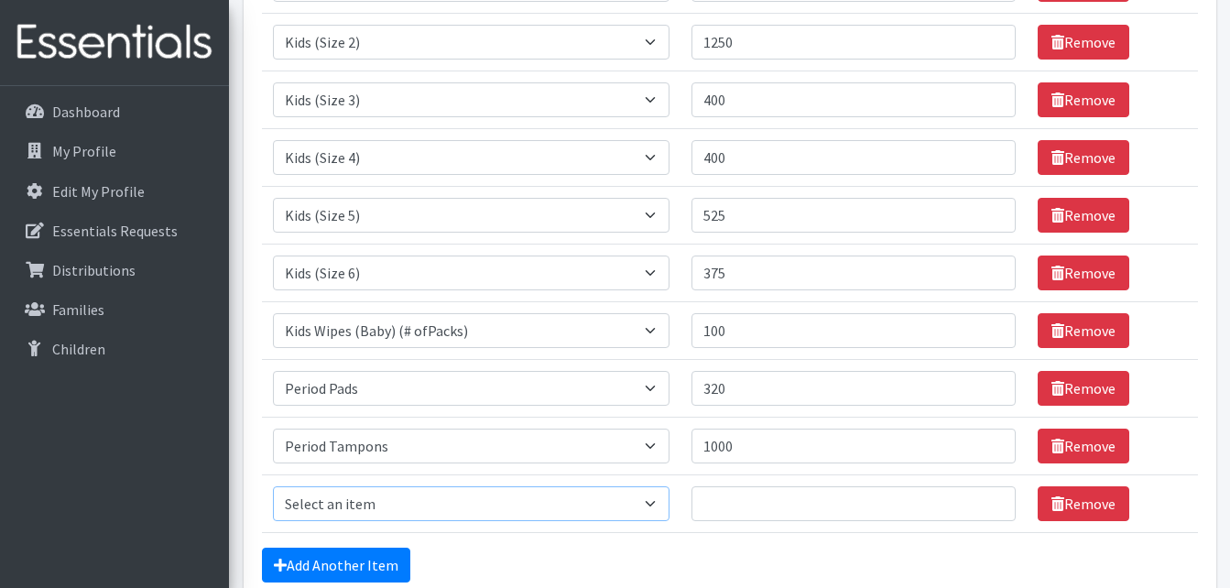
click at [463, 505] on select "Select an item Baby Formula Kids (Newborn) Kids (Preemie) Kids (Size 1) Kids (S…" at bounding box center [471, 503] width 397 height 35
select select "445"
click at [273, 486] on select "Select an item Baby Formula Kids (Newborn) Kids (Preemie) Kids (Size 1) Kids (S…" at bounding box center [471, 503] width 397 height 35
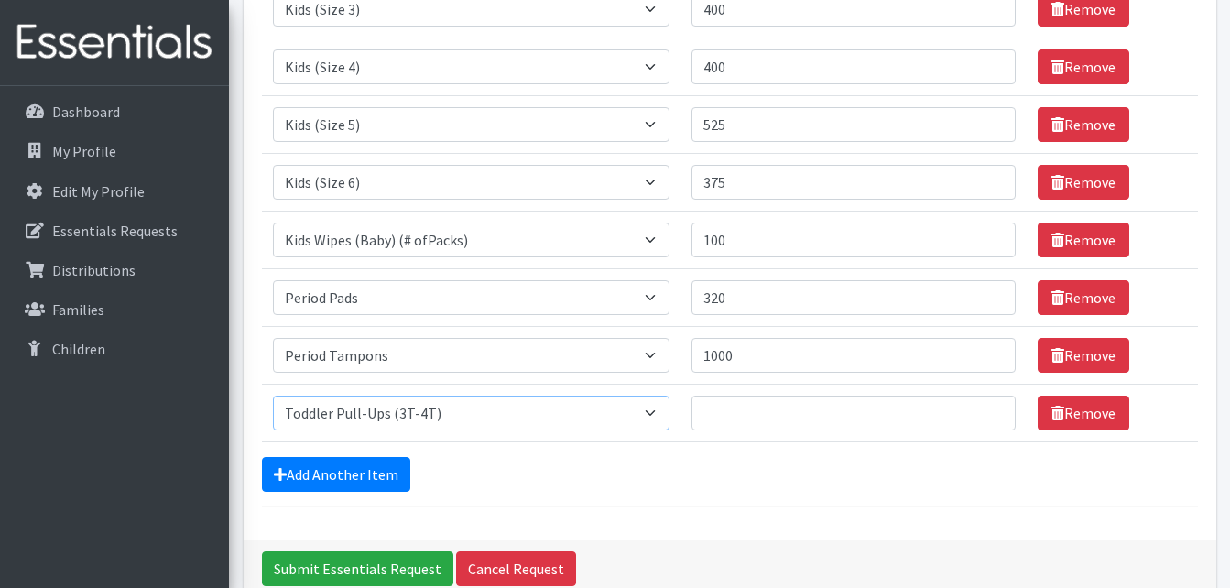
scroll to position [478, 0]
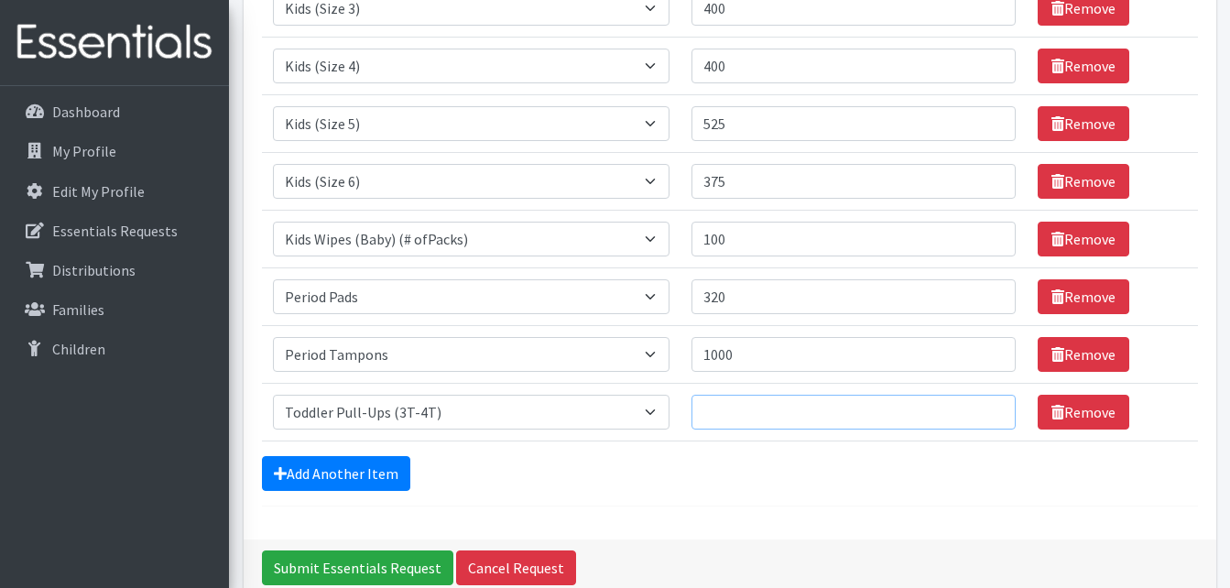
click at [730, 402] on input "Quantity" at bounding box center [853, 412] width 324 height 35
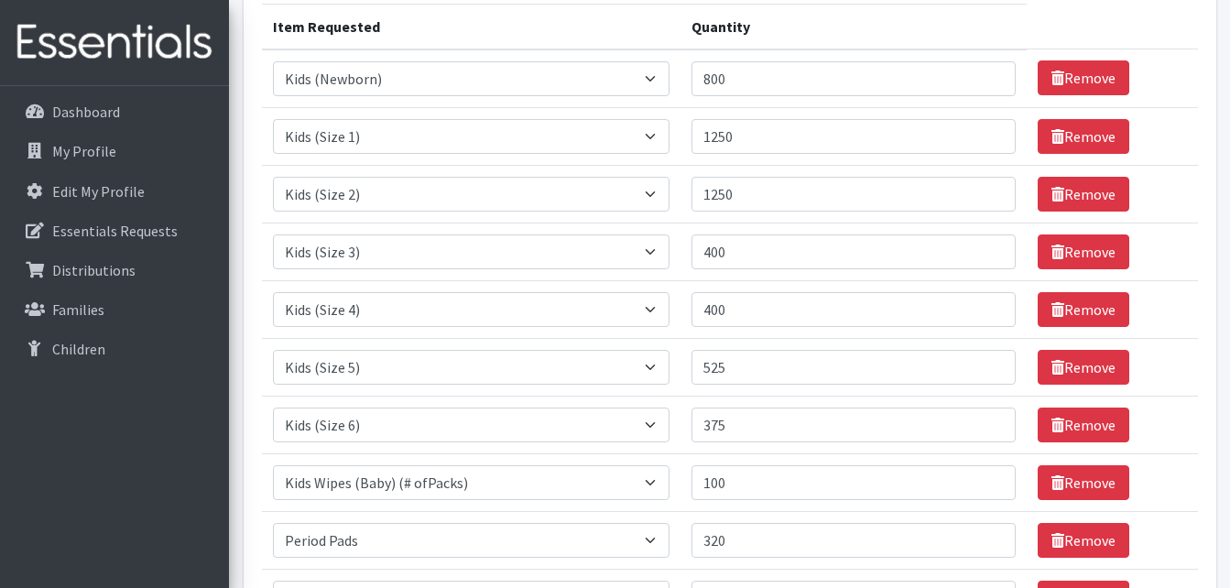
scroll to position [0, 0]
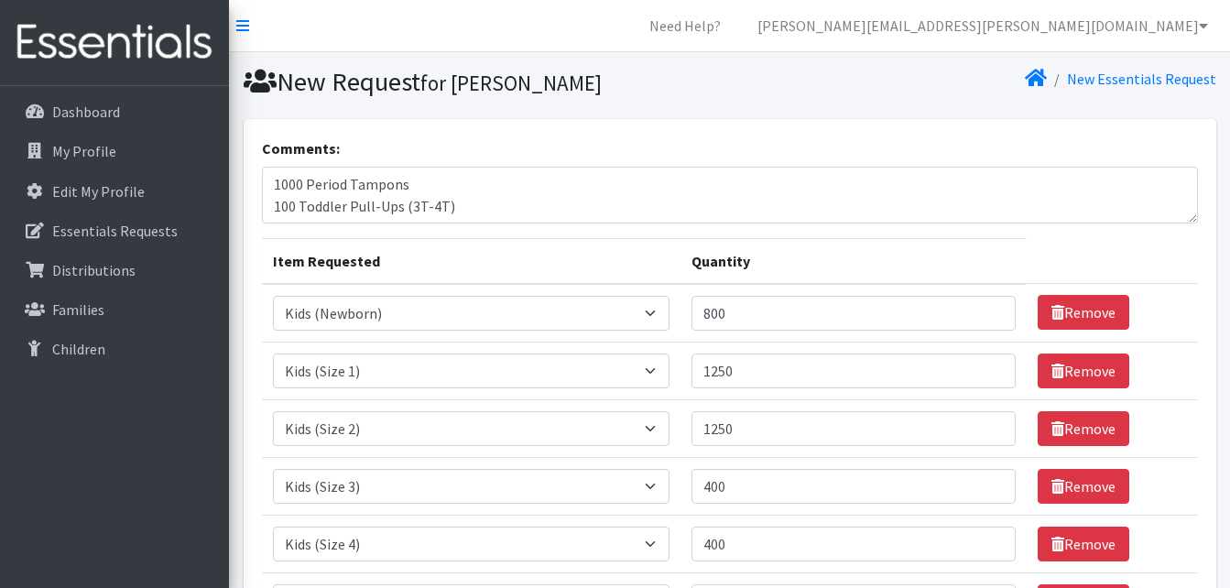
type input "100"
drag, startPoint x: 493, startPoint y: 209, endPoint x: 264, endPoint y: 201, distance: 229.1
click at [264, 201] on textarea "September request 2025 800 Kids (Newborn) 1250 Kids (Size 1) 1250 Kids (Size 2)…" at bounding box center [730, 195] width 936 height 57
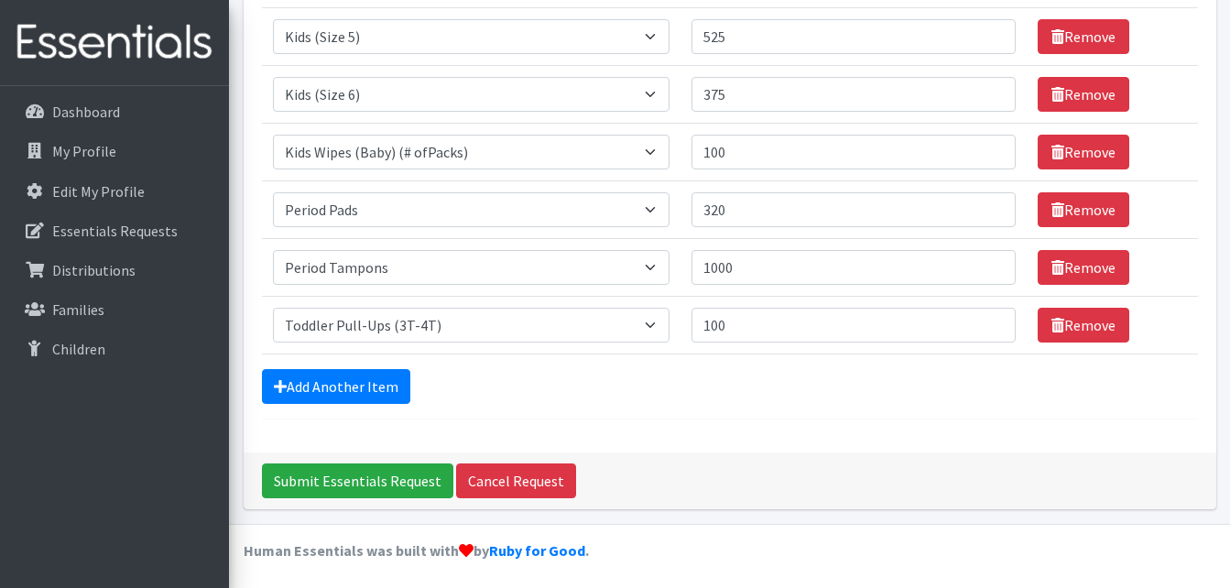
scroll to position [570, 0]
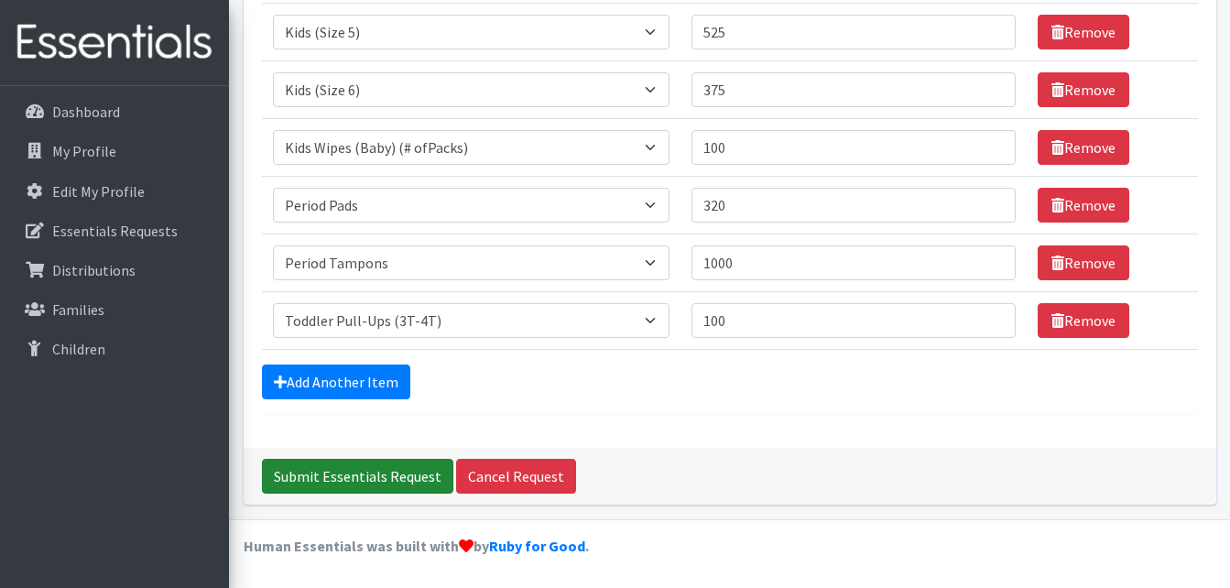
type textarea "September request 2025"
click at [391, 478] on input "Submit Essentials Request" at bounding box center [357, 476] width 191 height 35
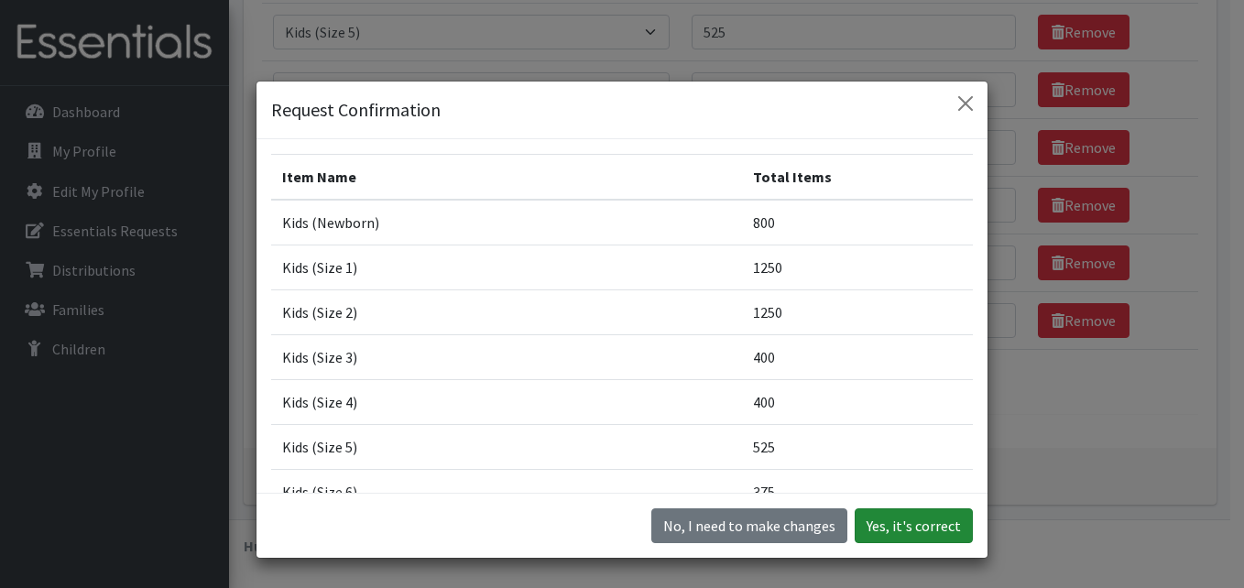
click at [913, 527] on button "Yes, it's correct" at bounding box center [913, 525] width 118 height 35
